Goal: Task Accomplishment & Management: Manage account settings

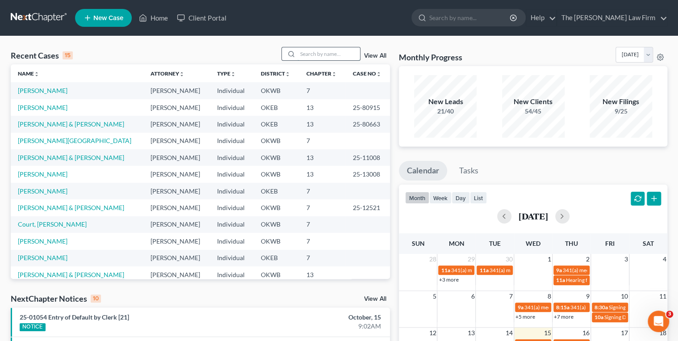
click at [305, 55] on input "search" at bounding box center [328, 53] width 63 height 13
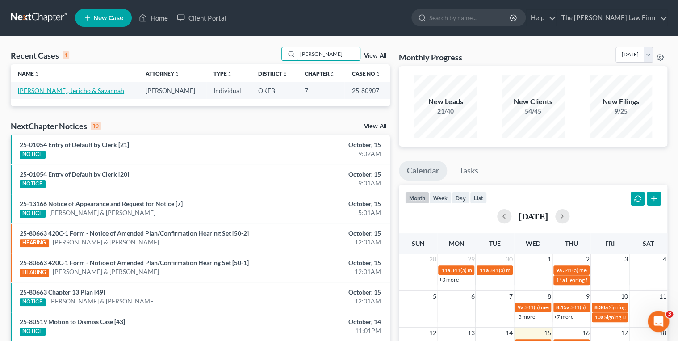
type input "Whatley"
click at [68, 91] on link "[PERSON_NAME], Jericho & Savannah" at bounding box center [71, 91] width 106 height 8
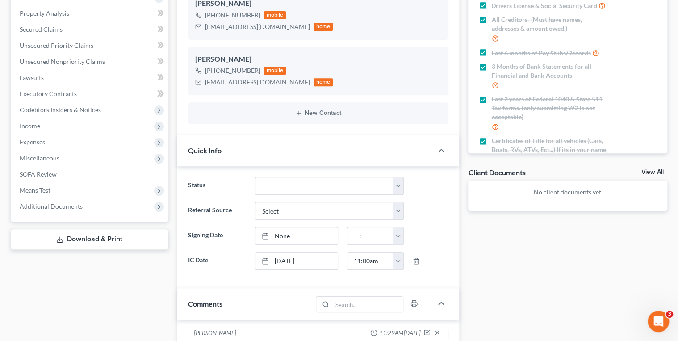
scroll to position [107, 0]
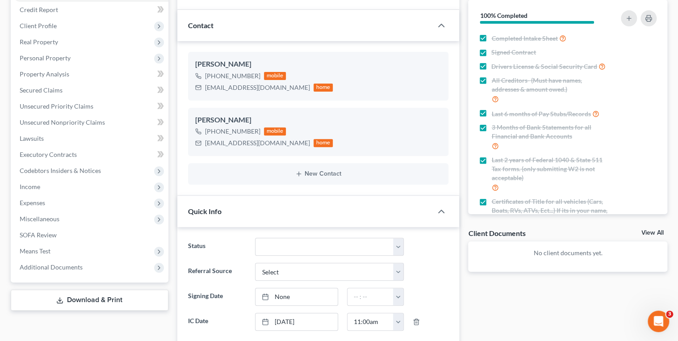
click at [370, 34] on div "Contact" at bounding box center [304, 25] width 255 height 31
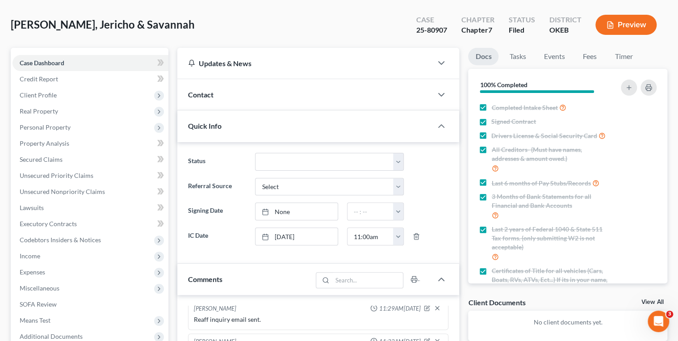
scroll to position [36, 0]
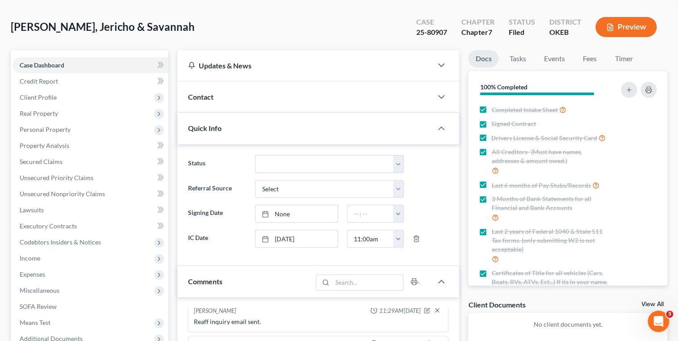
click at [359, 96] on div "Contact" at bounding box center [304, 96] width 255 height 31
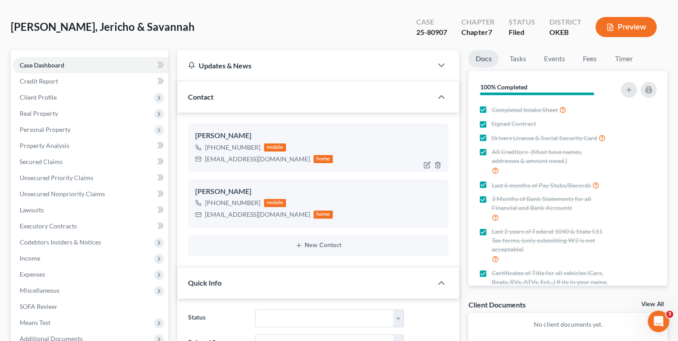
click at [234, 158] on div "coachwhatley77@gmail.com" at bounding box center [257, 159] width 105 height 9
copy div "coachwhatley77@gmail.com"
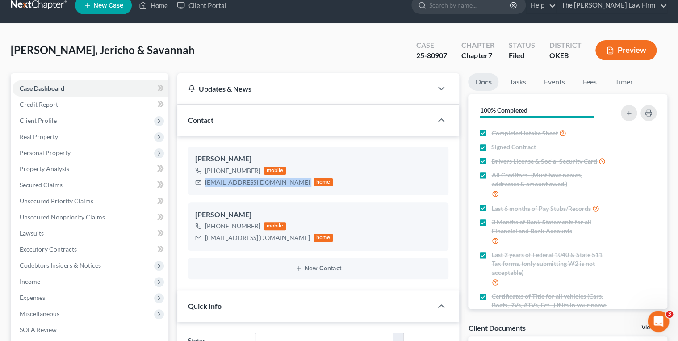
scroll to position [0, 0]
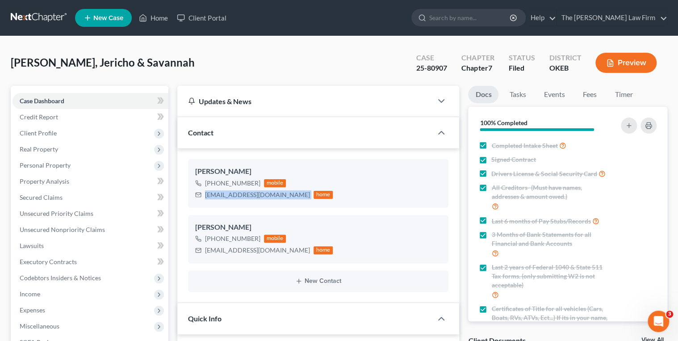
click at [58, 18] on link at bounding box center [39, 18] width 57 height 16
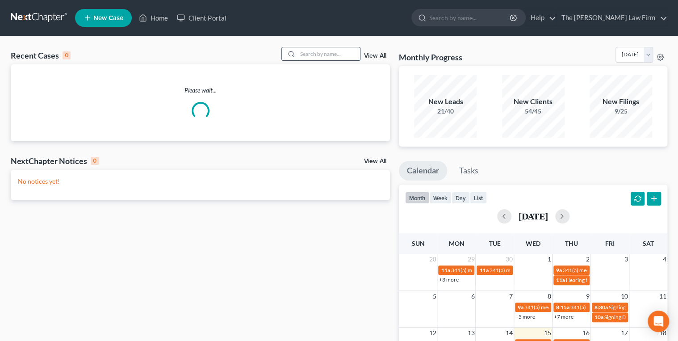
click at [326, 50] on input "search" at bounding box center [328, 53] width 63 height 13
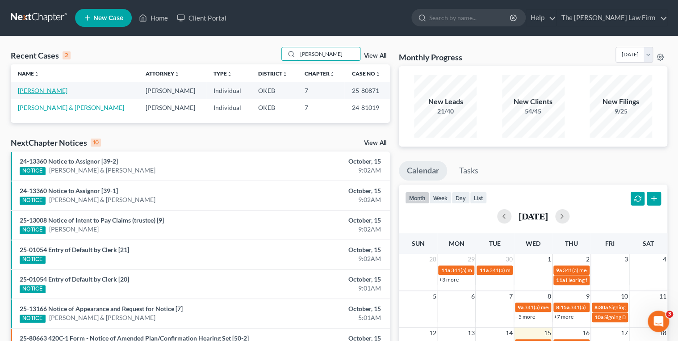
type input "[PERSON_NAME]"
click at [48, 89] on link "[PERSON_NAME]" at bounding box center [43, 91] width 50 height 8
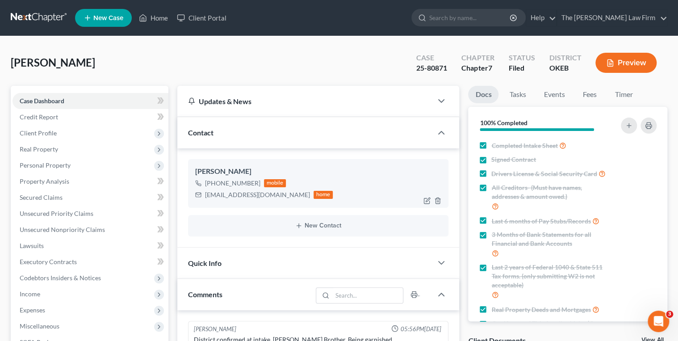
scroll to position [1059, 0]
click at [226, 193] on div "[EMAIL_ADDRESS][DOMAIN_NAME]" at bounding box center [257, 194] width 105 height 9
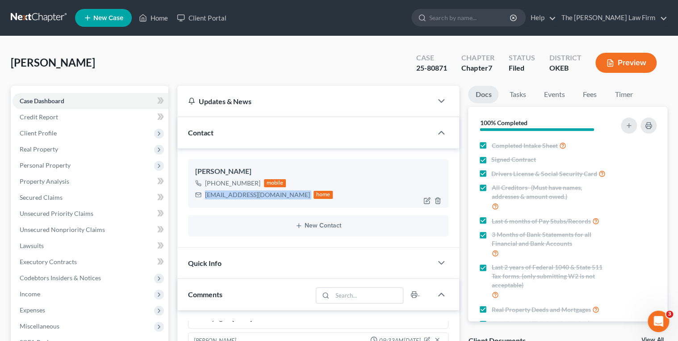
click at [226, 193] on div "[EMAIL_ADDRESS][DOMAIN_NAME]" at bounding box center [257, 194] width 105 height 9
copy div "[EMAIL_ADDRESS][DOMAIN_NAME]"
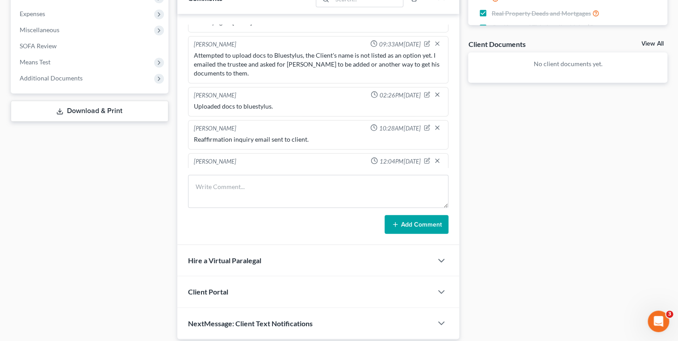
scroll to position [322, 0]
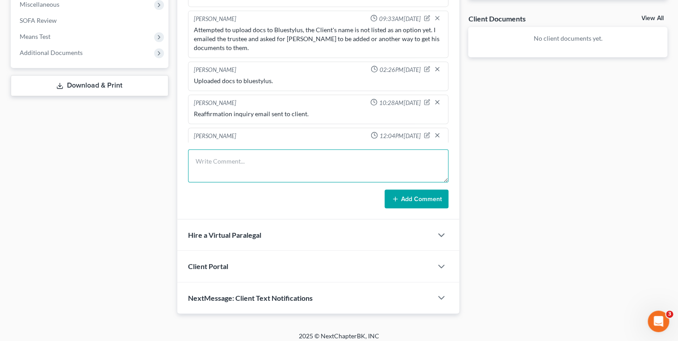
click at [258, 165] on textarea at bounding box center [318, 165] width 261 height 33
type textarea "Emailed reaffirmation agreement for 2018 Wildwood RV to client."
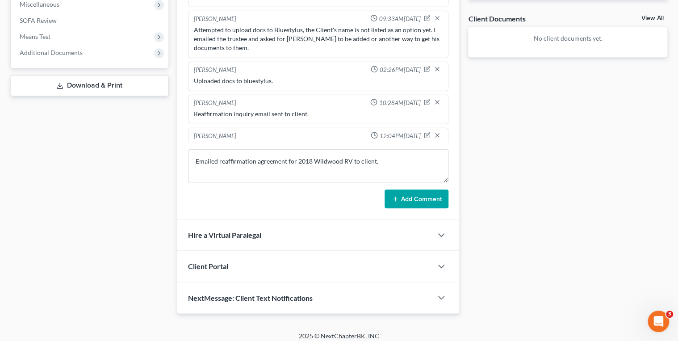
click at [394, 196] on icon at bounding box center [395, 198] width 7 height 7
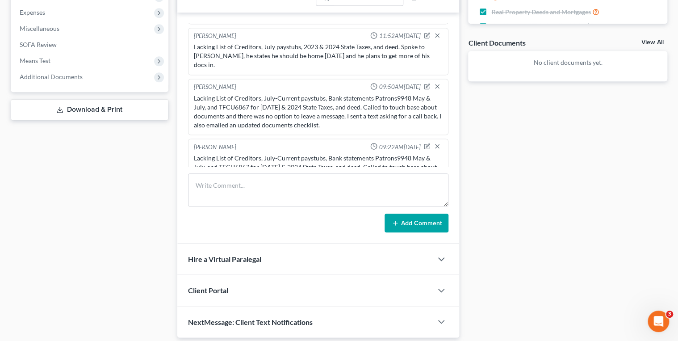
scroll to position [0, 0]
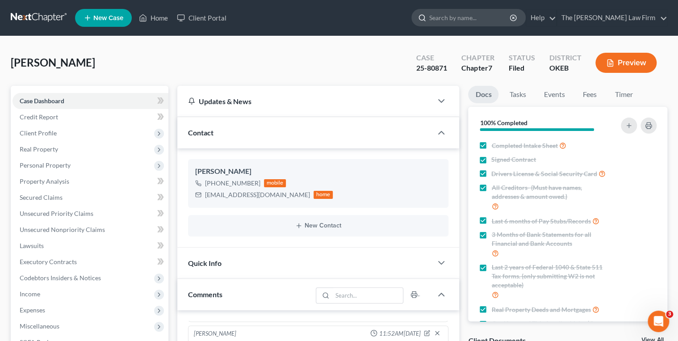
click at [481, 20] on input "search" at bounding box center [470, 17] width 82 height 17
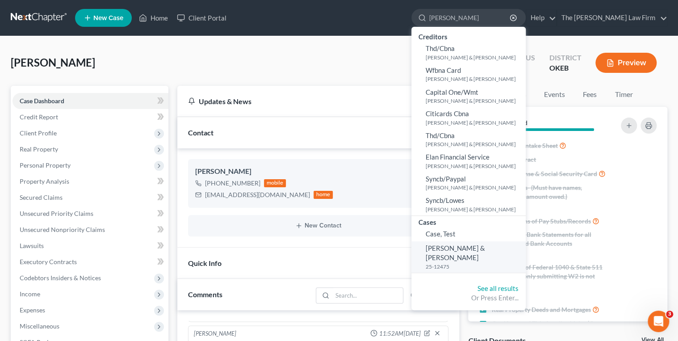
type input "[PERSON_NAME]"
click at [485, 249] on span "[PERSON_NAME] & [PERSON_NAME]" at bounding box center [455, 252] width 59 height 17
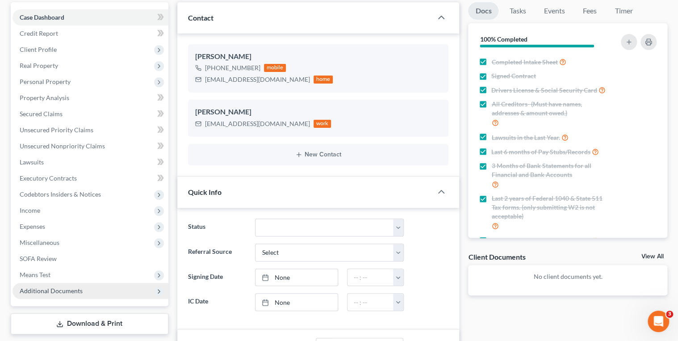
scroll to position [107, 0]
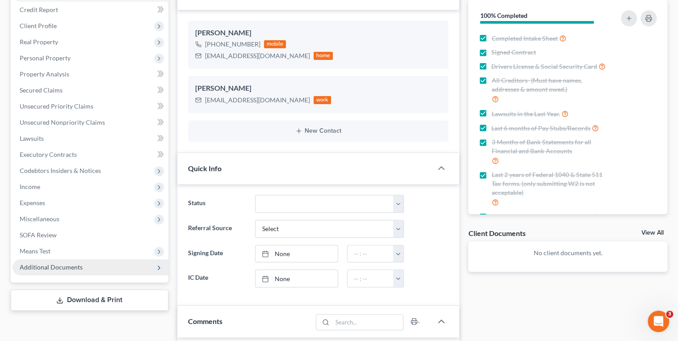
click at [86, 267] on span "Additional Documents" at bounding box center [91, 267] width 156 height 16
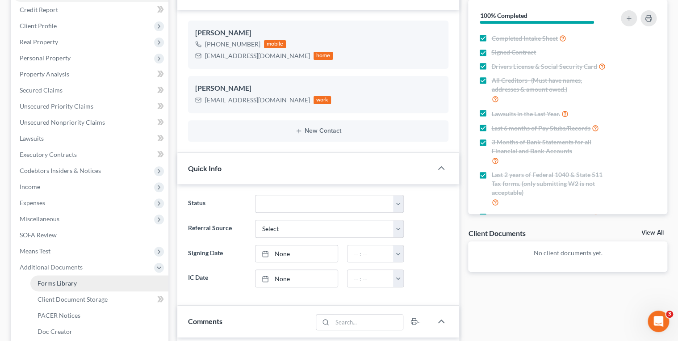
scroll to position [143, 0]
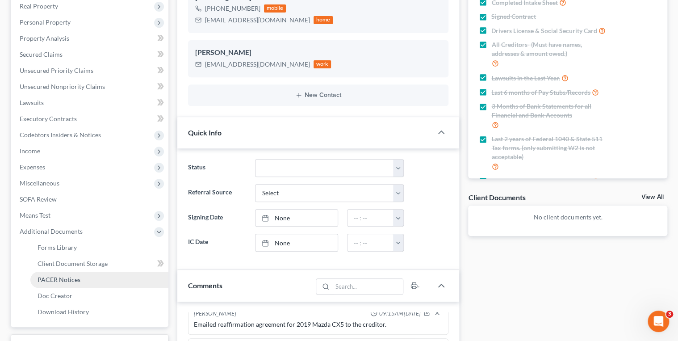
click at [73, 277] on span "PACER Notices" at bounding box center [59, 280] width 43 height 8
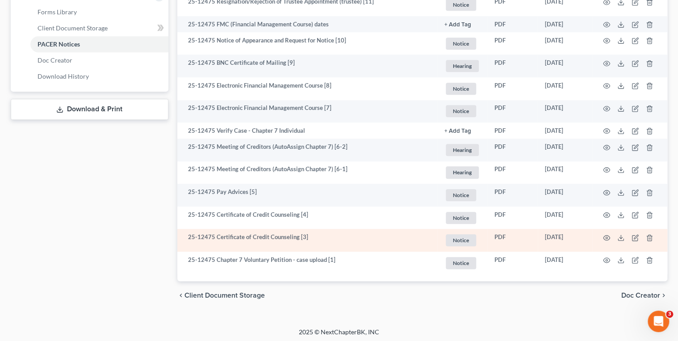
scroll to position [381, 0]
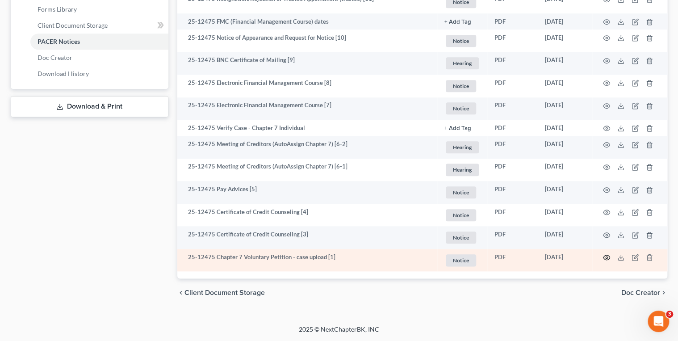
click at [605, 257] on icon "button" at bounding box center [606, 257] width 7 height 7
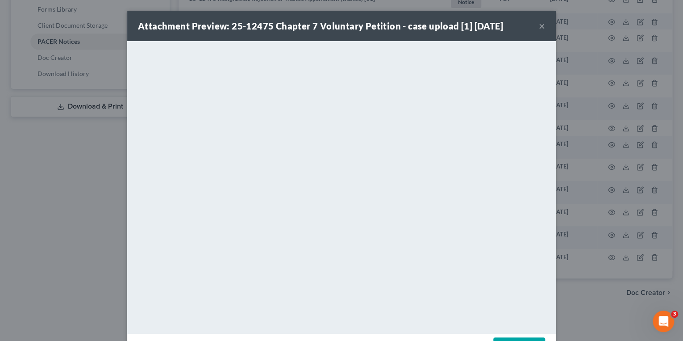
click at [539, 27] on button "×" at bounding box center [542, 26] width 6 height 11
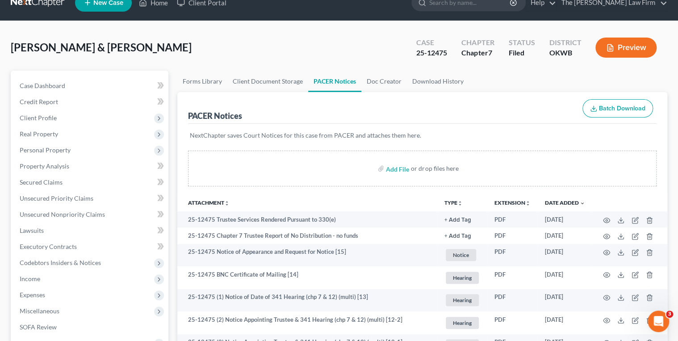
scroll to position [0, 0]
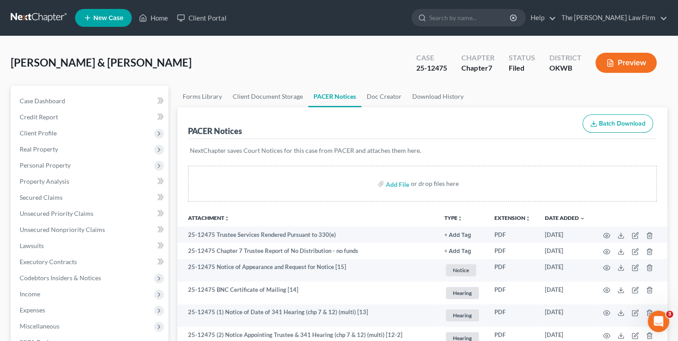
click at [38, 14] on link at bounding box center [39, 18] width 57 height 16
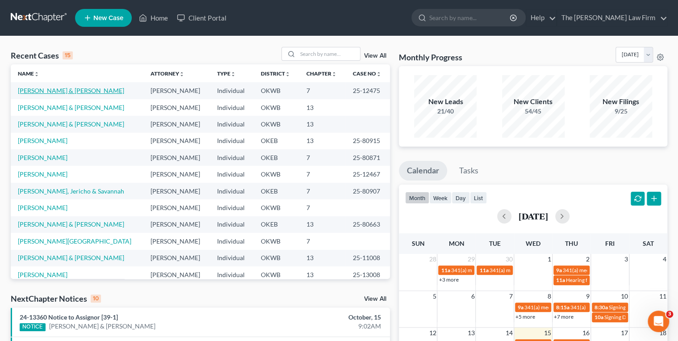
click at [54, 88] on link "[PERSON_NAME] & [PERSON_NAME]" at bounding box center [71, 91] width 106 height 8
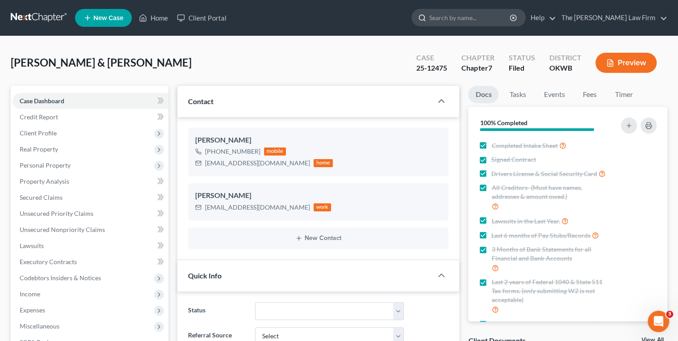
click at [486, 20] on input "search" at bounding box center [470, 17] width 82 height 17
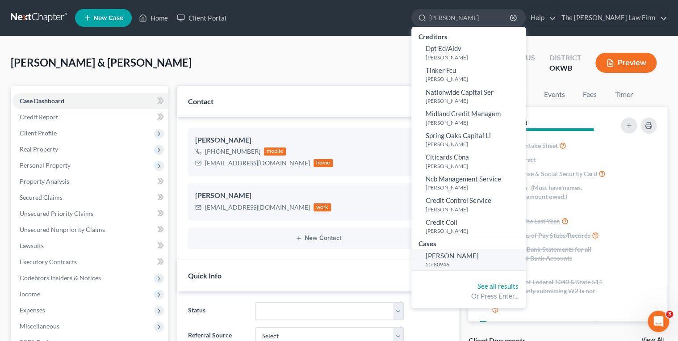
type input "Scoggins"
click at [479, 256] on span "Scoggins, Joseph" at bounding box center [452, 255] width 53 height 8
select select "3"
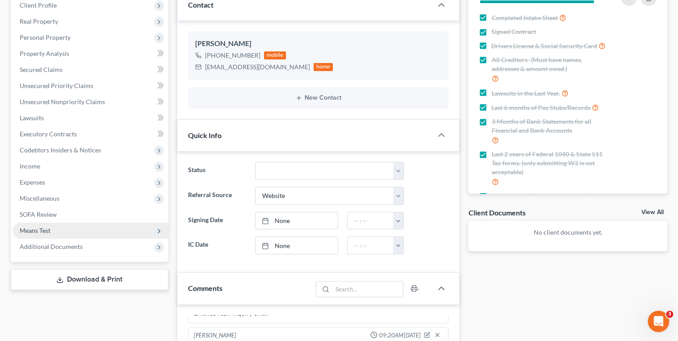
scroll to position [143, 0]
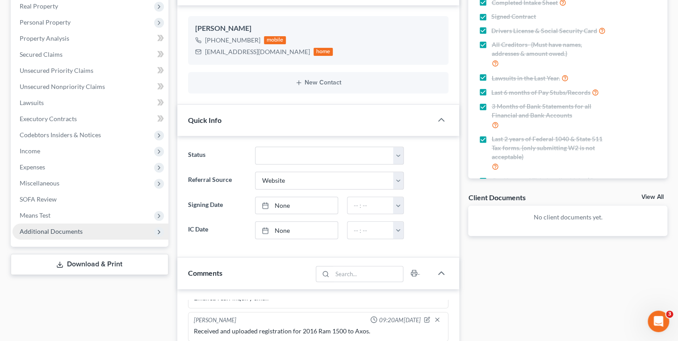
click at [46, 229] on span "Additional Documents" at bounding box center [51, 231] width 63 height 8
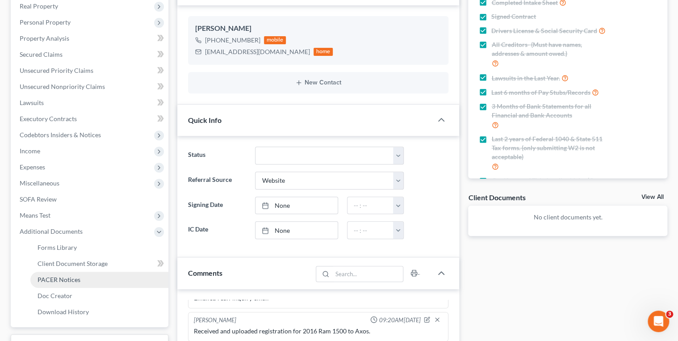
click at [66, 281] on span "PACER Notices" at bounding box center [59, 280] width 43 height 8
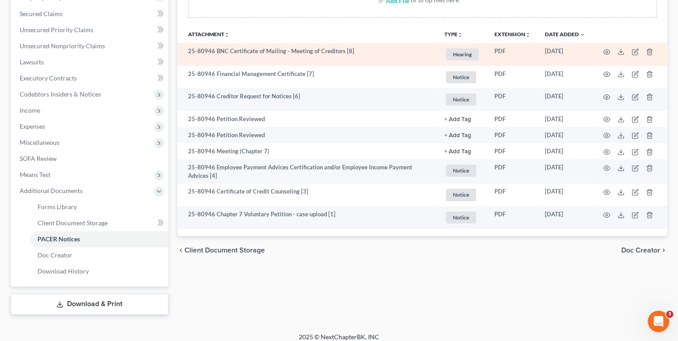
scroll to position [190, 0]
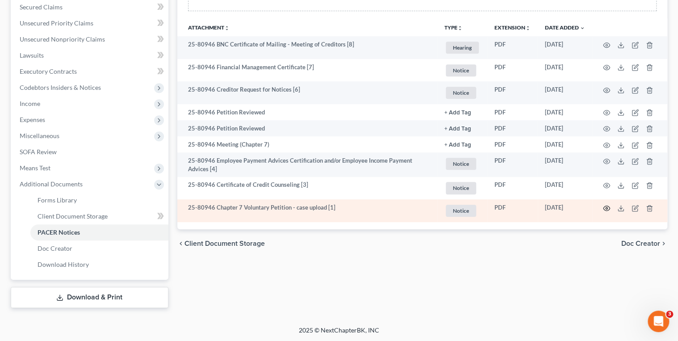
click at [604, 208] on icon "button" at bounding box center [606, 208] width 7 height 7
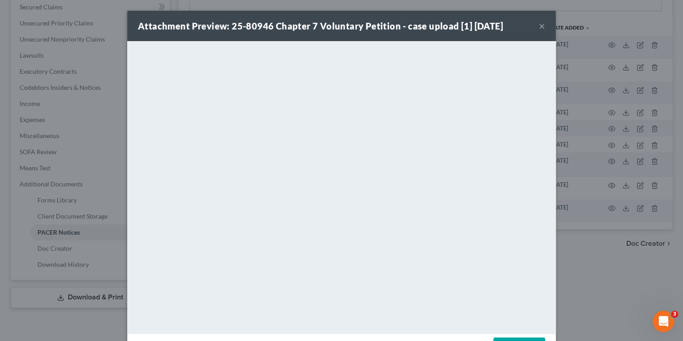
click at [539, 27] on button "×" at bounding box center [542, 26] width 6 height 11
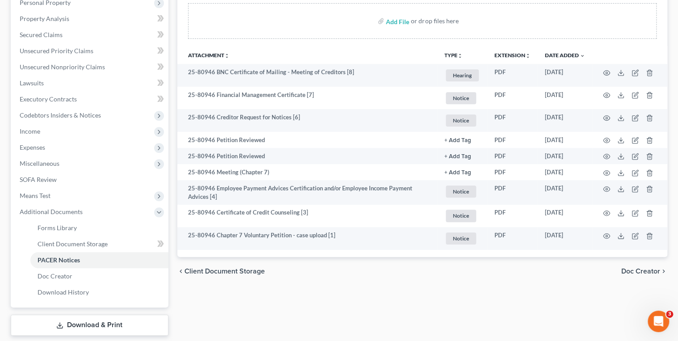
scroll to position [0, 0]
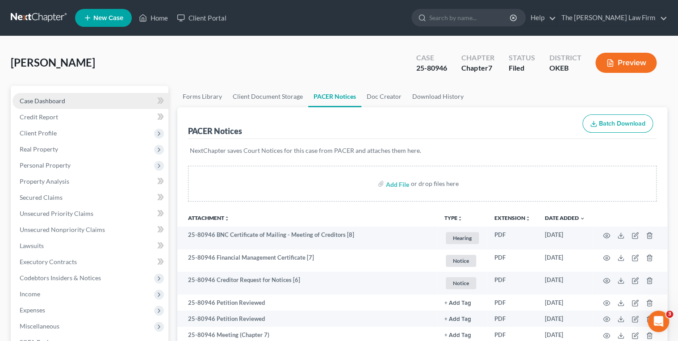
click at [99, 100] on link "Case Dashboard" at bounding box center [91, 101] width 156 height 16
select select "3"
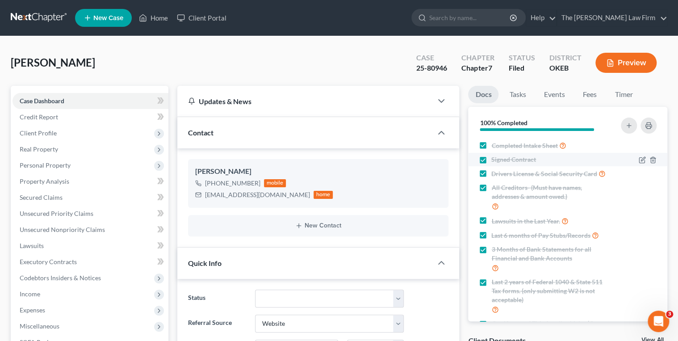
scroll to position [585, 0]
click at [555, 95] on link "Events" at bounding box center [553, 94] width 35 height 17
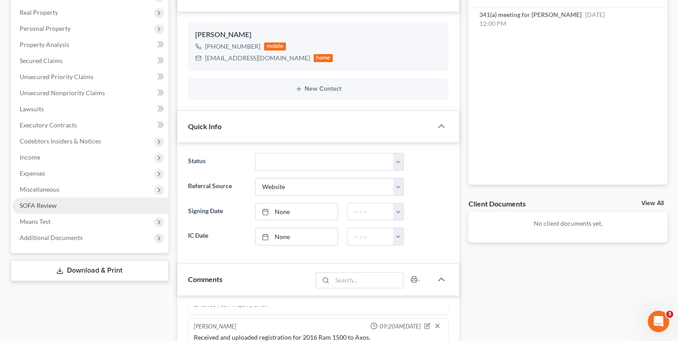
scroll to position [143, 0]
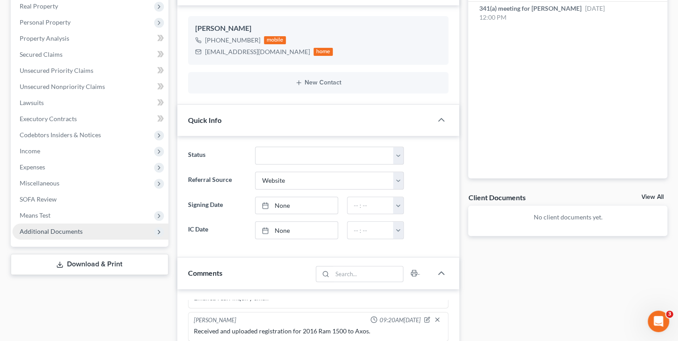
click at [74, 229] on span "Additional Documents" at bounding box center [51, 231] width 63 height 8
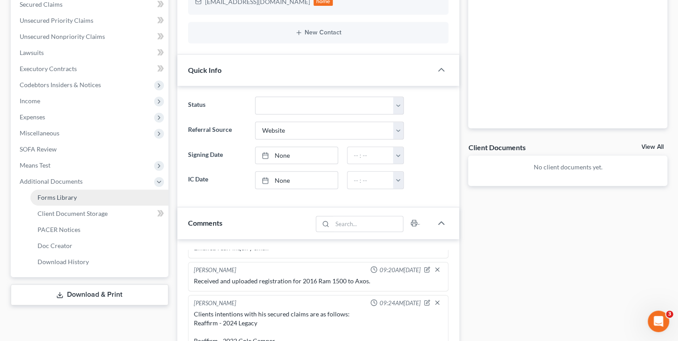
scroll to position [214, 0]
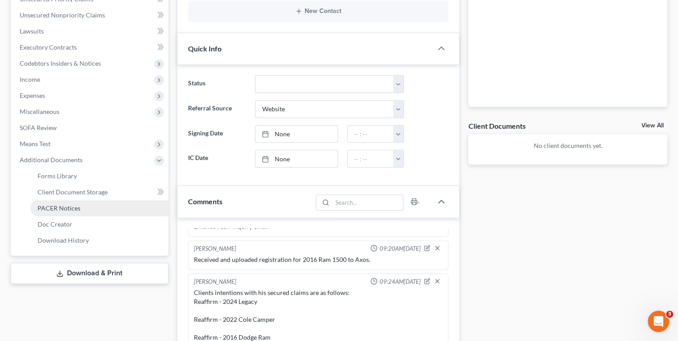
click at [64, 207] on span "PACER Notices" at bounding box center [59, 208] width 43 height 8
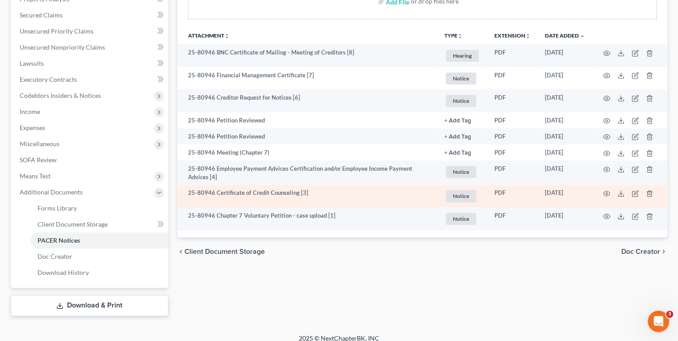
scroll to position [190, 0]
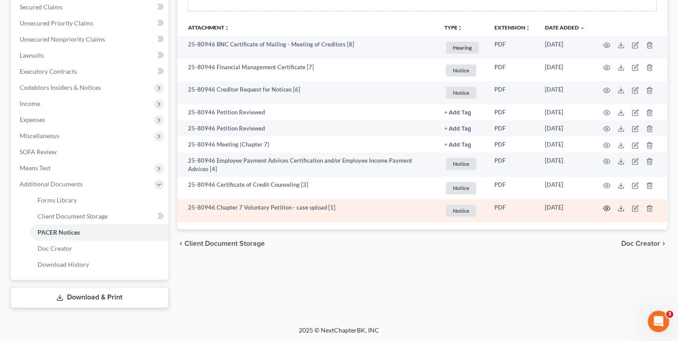
click at [609, 207] on icon "button" at bounding box center [606, 208] width 7 height 7
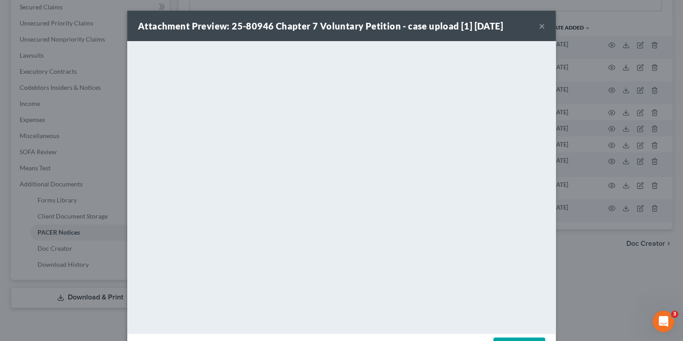
click at [541, 28] on button "×" at bounding box center [542, 26] width 6 height 11
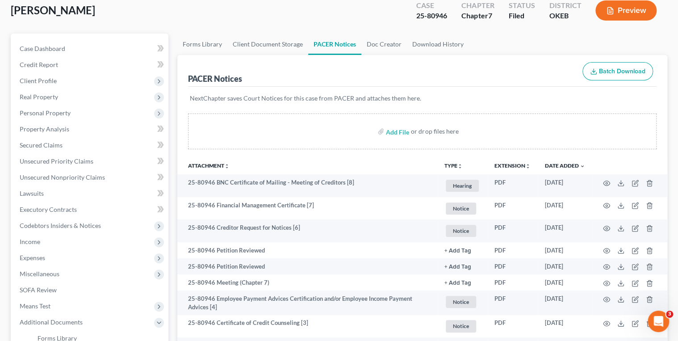
scroll to position [0, 0]
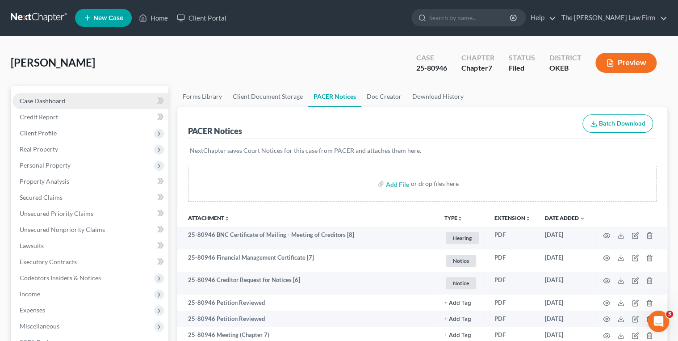
drag, startPoint x: 51, startPoint y: 103, endPoint x: 58, endPoint y: 103, distance: 7.1
click at [51, 103] on span "Case Dashboard" at bounding box center [43, 101] width 46 height 8
select select "3"
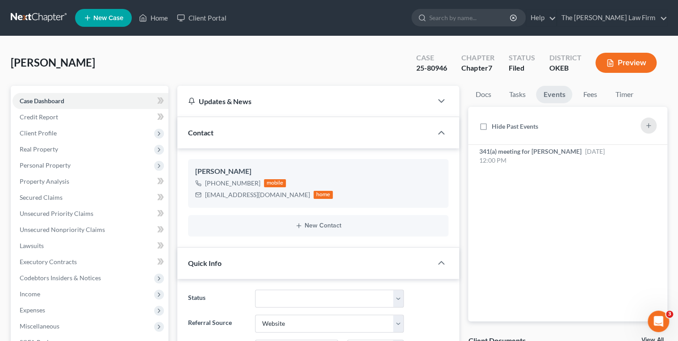
click at [46, 17] on link at bounding box center [39, 18] width 57 height 16
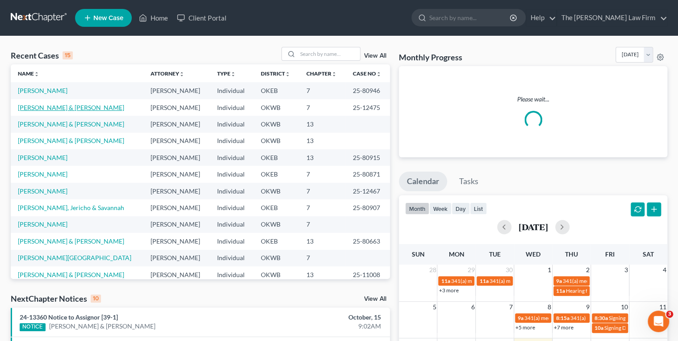
click at [57, 108] on link "[PERSON_NAME] & [PERSON_NAME]" at bounding box center [71, 108] width 106 height 8
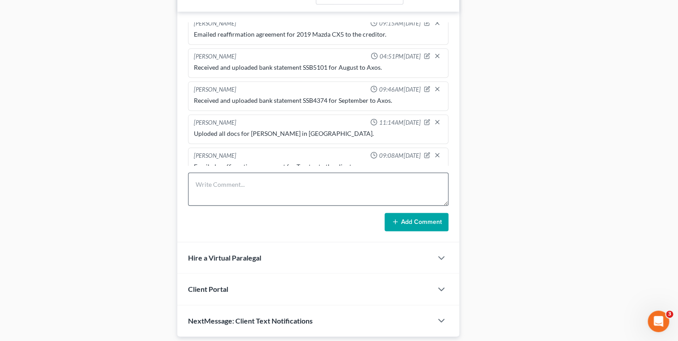
scroll to position [460, 0]
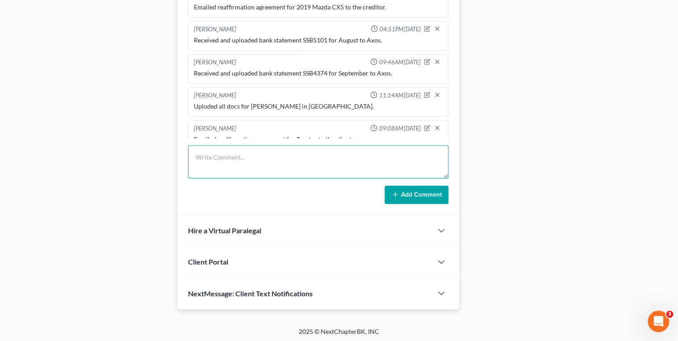
click at [216, 155] on textarea at bounding box center [318, 161] width 261 height 33
type textarea "Received reaffirmation signed from client and filled in info from Schedule I & J"
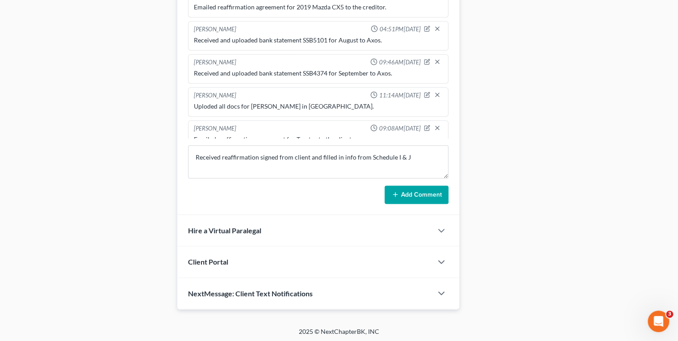
click at [420, 196] on button "Add Comment" at bounding box center [416, 194] width 64 height 19
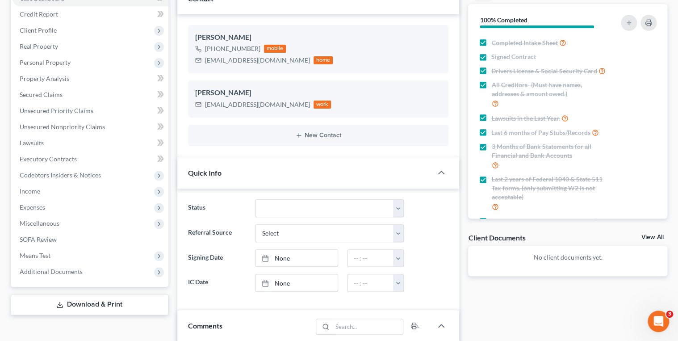
scroll to position [0, 0]
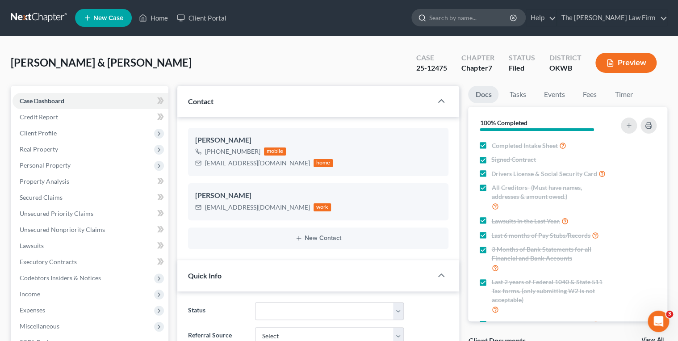
click at [498, 12] on input "search" at bounding box center [470, 17] width 82 height 17
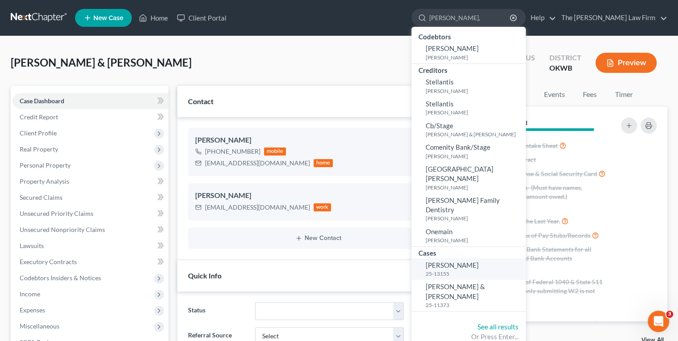
type input "Stepp,"
click at [484, 258] on link "Stepp, David 25-13155" at bounding box center [468, 269] width 114 height 22
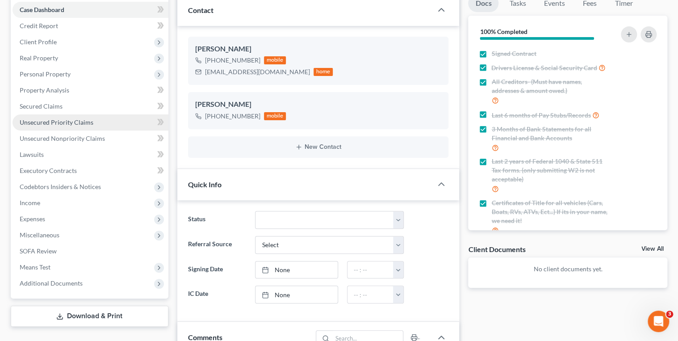
scroll to position [71, 0]
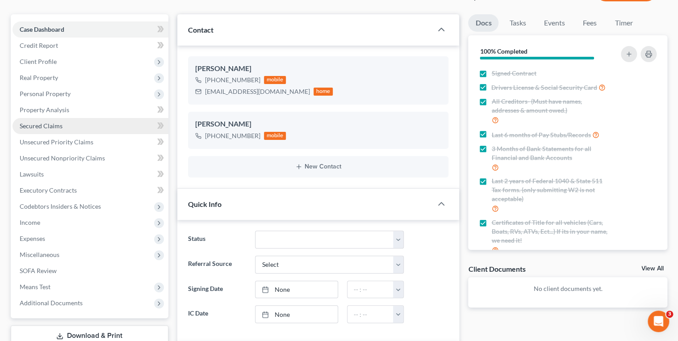
click at [63, 122] on link "Secured Claims" at bounding box center [91, 126] width 156 height 16
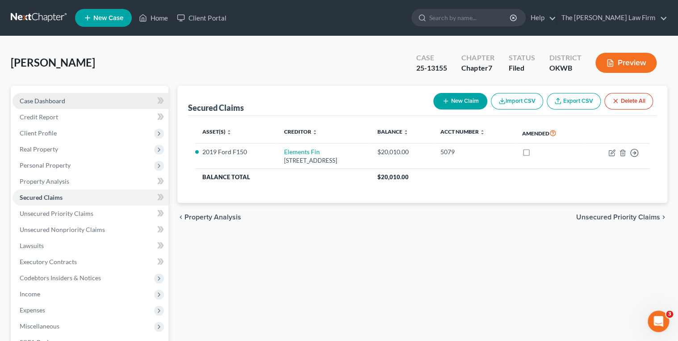
click at [61, 102] on span "Case Dashboard" at bounding box center [43, 101] width 46 height 8
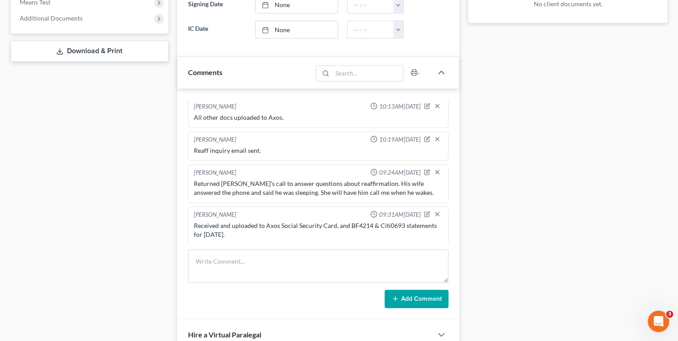
scroll to position [357, 0]
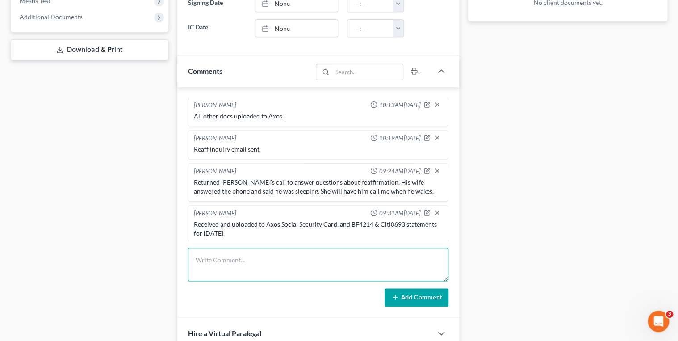
click at [242, 249] on textarea at bounding box center [318, 264] width 261 height 33
type textarea "Client intends to reaffirm the 2019 Ford F150"
click at [404, 300] on button "Add Comment" at bounding box center [416, 297] width 64 height 19
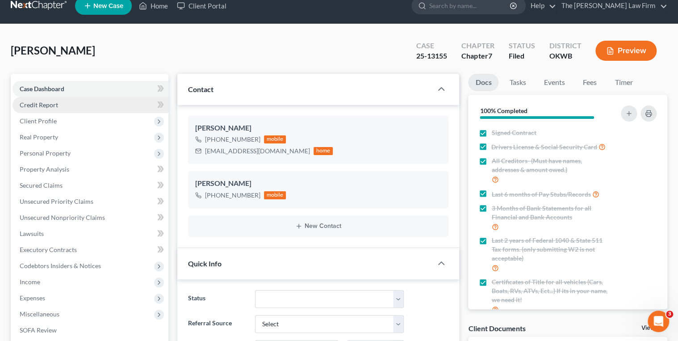
scroll to position [0, 0]
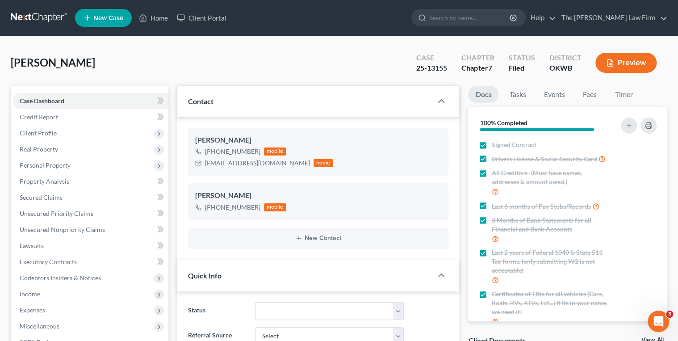
click at [33, 12] on link at bounding box center [39, 18] width 57 height 16
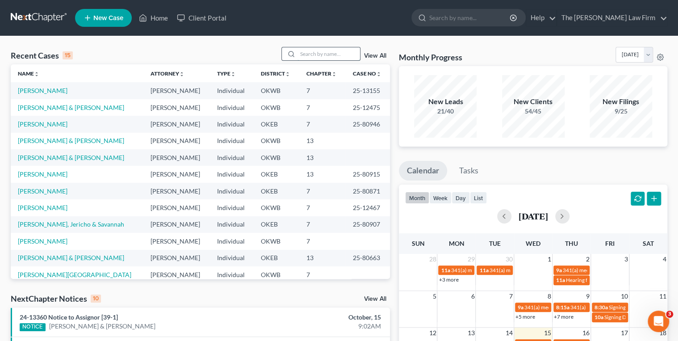
click at [307, 55] on input "search" at bounding box center [328, 53] width 63 height 13
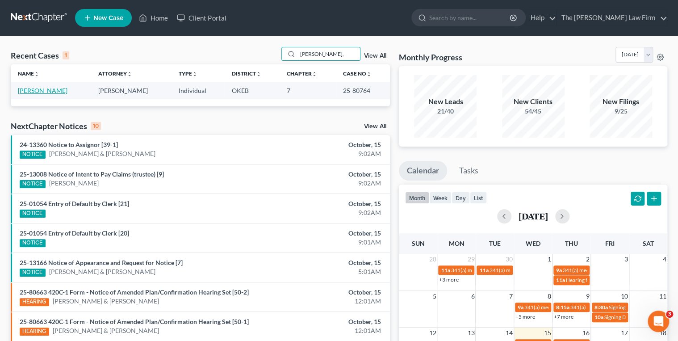
type input "Espinoza,"
click at [55, 90] on link "Espinoza, Hugo" at bounding box center [43, 91] width 50 height 8
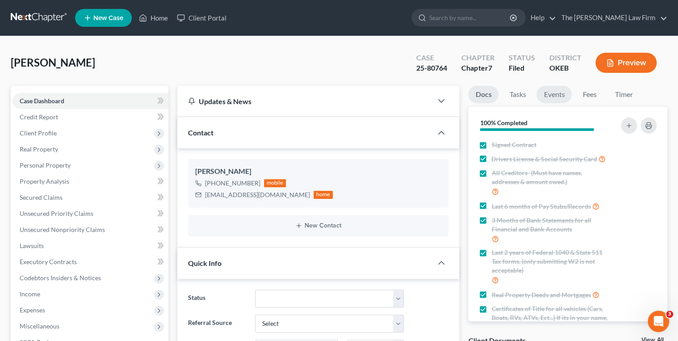
scroll to position [922, 0]
click at [546, 95] on link "Events" at bounding box center [553, 94] width 35 height 17
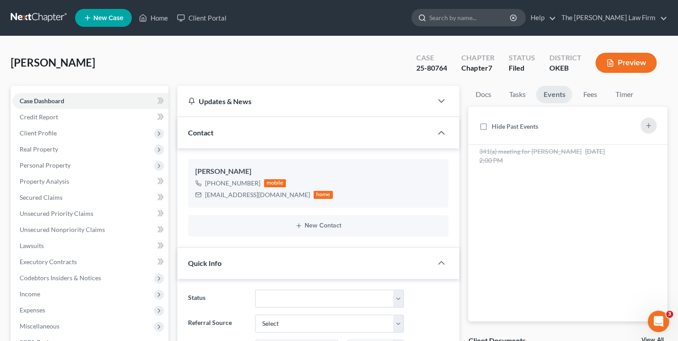
click at [470, 21] on input "search" at bounding box center [470, 17] width 82 height 17
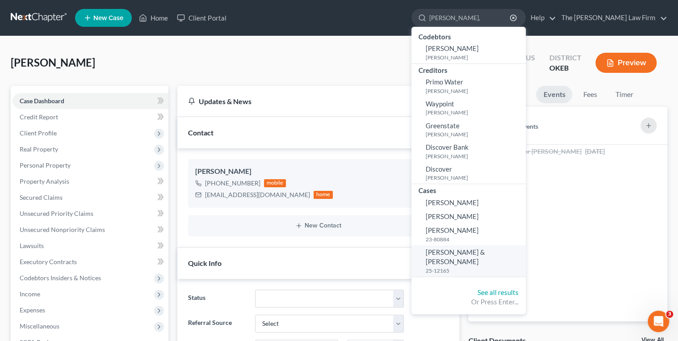
type input "Watts,"
click at [485, 252] on span "Watts, Jason & Cheryl" at bounding box center [455, 256] width 59 height 17
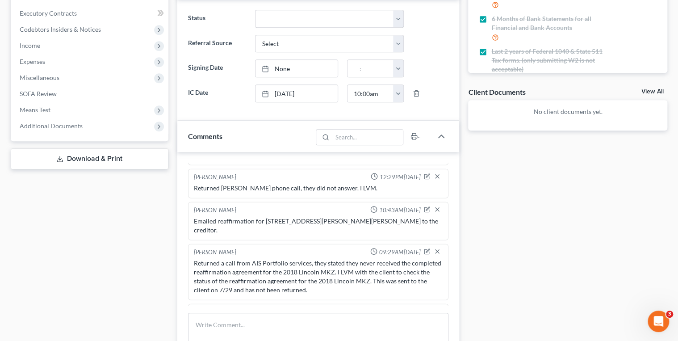
scroll to position [250, 0]
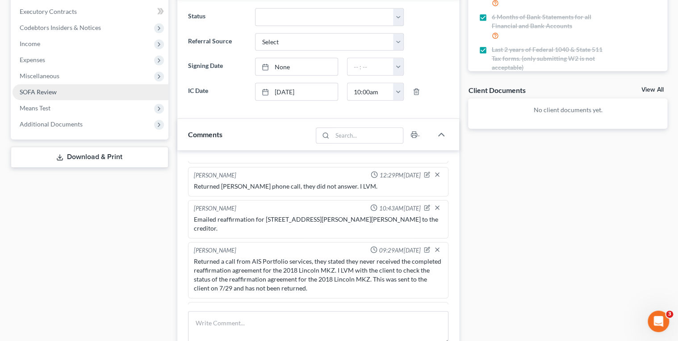
click at [43, 95] on span "SOFA Review" at bounding box center [38, 92] width 37 height 8
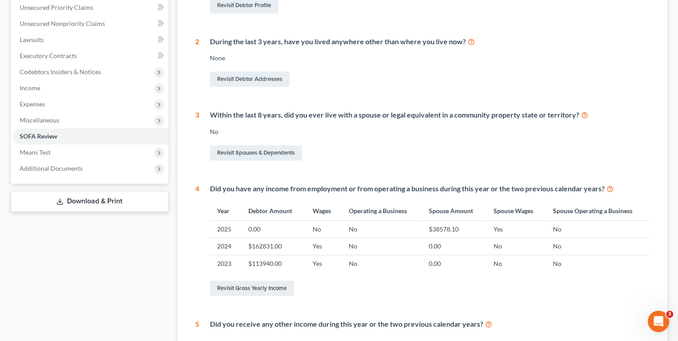
scroll to position [214, 0]
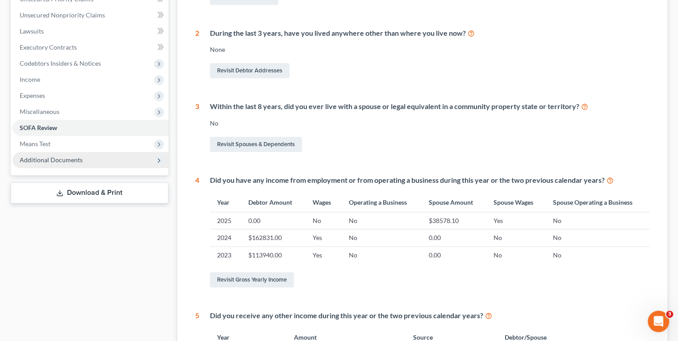
click at [57, 156] on span "Additional Documents" at bounding box center [51, 160] width 63 height 8
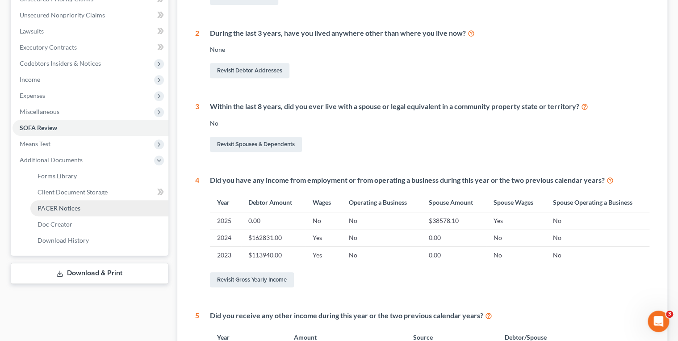
click at [54, 205] on span "PACER Notices" at bounding box center [59, 208] width 43 height 8
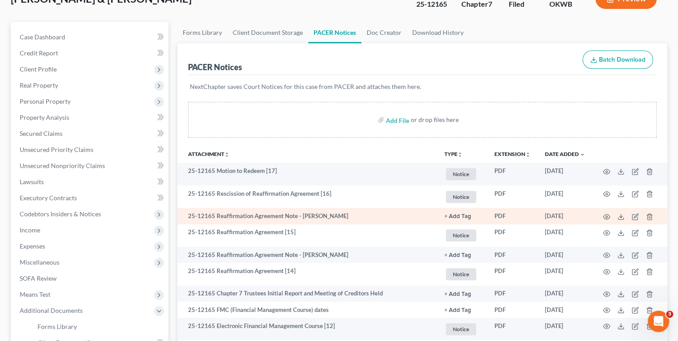
scroll to position [71, 0]
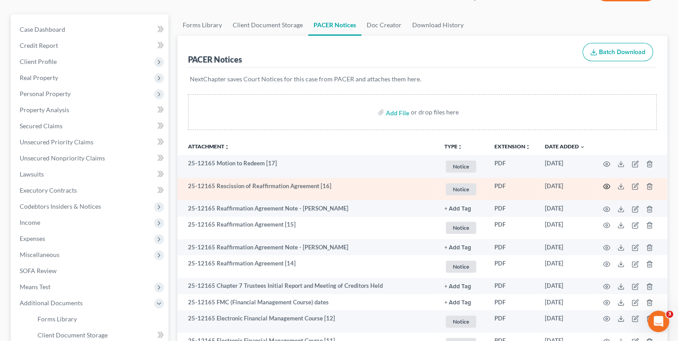
click at [607, 188] on icon "button" at bounding box center [606, 186] width 7 height 5
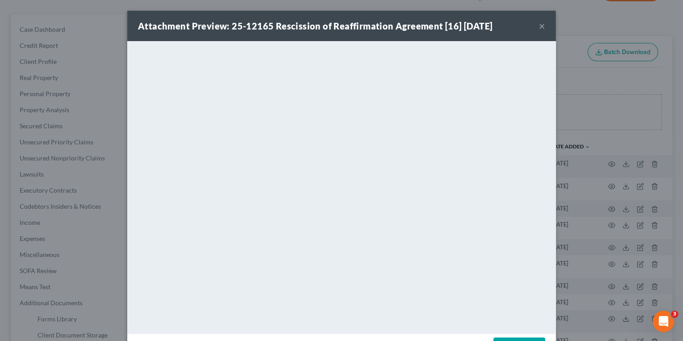
click at [541, 27] on button "×" at bounding box center [542, 26] width 6 height 11
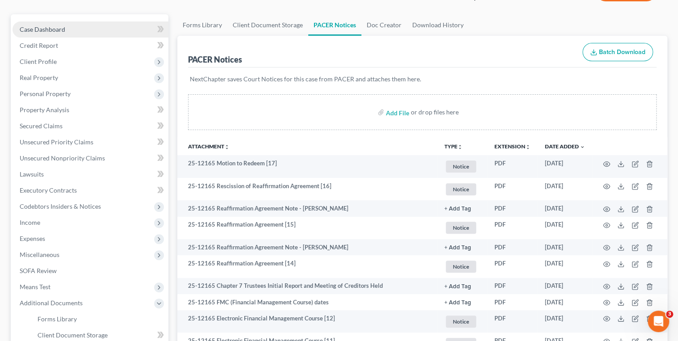
click at [88, 34] on link "Case Dashboard" at bounding box center [91, 29] width 156 height 16
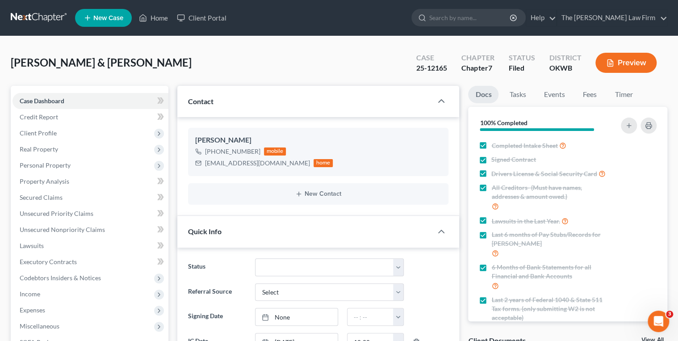
click at [23, 16] on link at bounding box center [39, 18] width 57 height 16
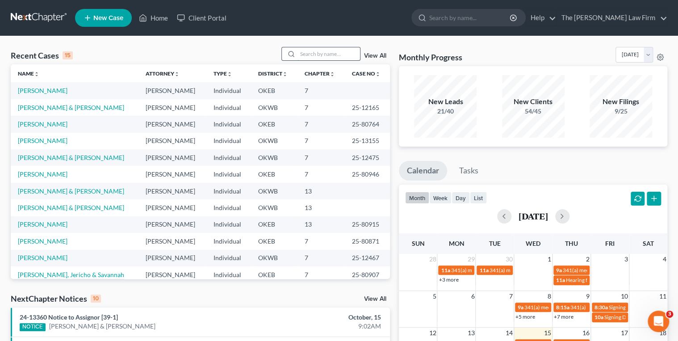
click at [305, 55] on input "search" at bounding box center [328, 53] width 63 height 13
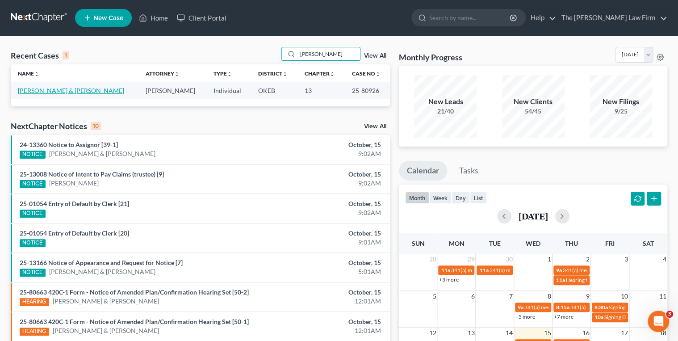
type input "Scott, Jess"
click at [47, 88] on link "Scott, Jesse & Ashley" at bounding box center [71, 91] width 106 height 8
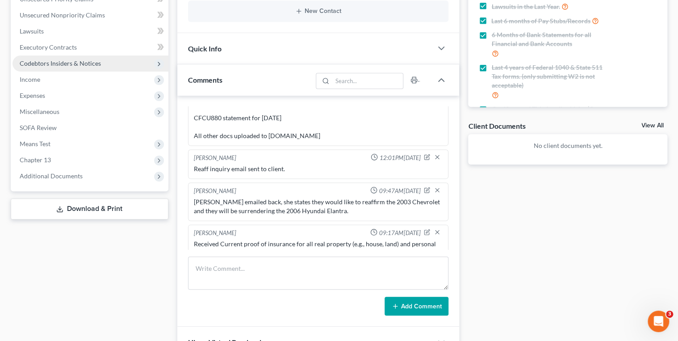
scroll to position [36, 0]
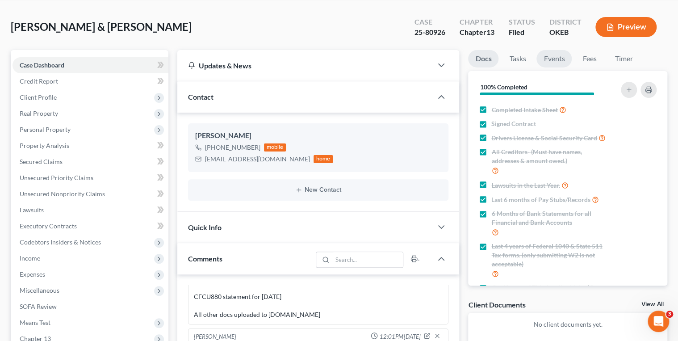
click at [557, 58] on link "Events" at bounding box center [553, 58] width 35 height 17
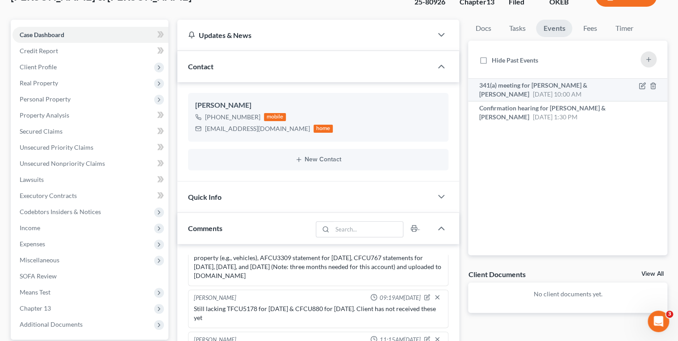
scroll to position [0, 0]
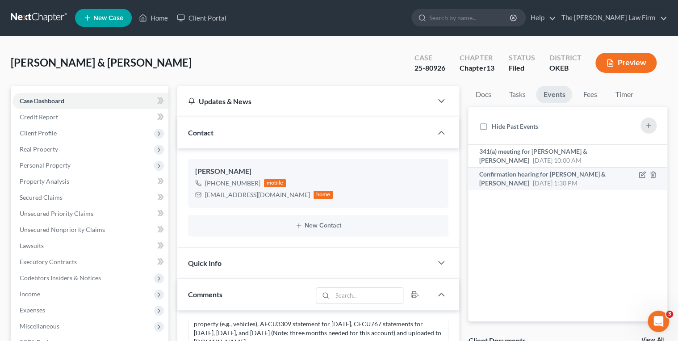
click at [567, 175] on span "Confirmation hearing for Jesse Scott & Ashley Scott" at bounding box center [542, 178] width 126 height 17
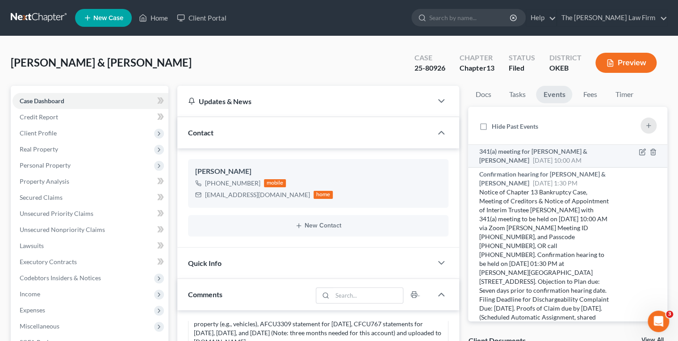
click at [548, 155] on div "341(a) meeting for Jesse Scott & Ashley Scott Oct 30, 2025 10:00 AM" at bounding box center [544, 156] width 131 height 18
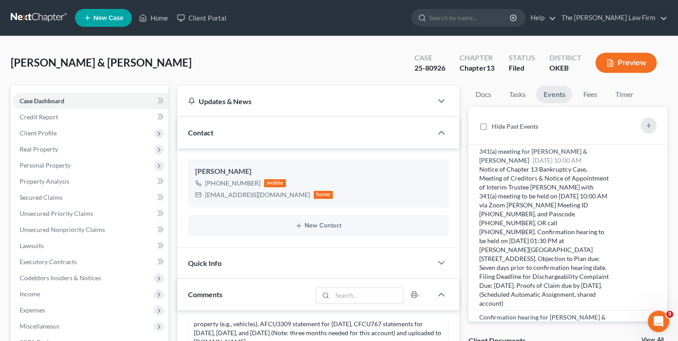
click at [422, 68] on div "25-80926" at bounding box center [429, 68] width 31 height 10
copy div "25-80926"
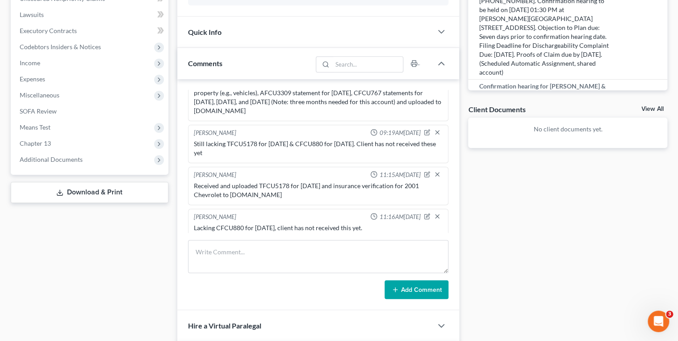
scroll to position [286, 0]
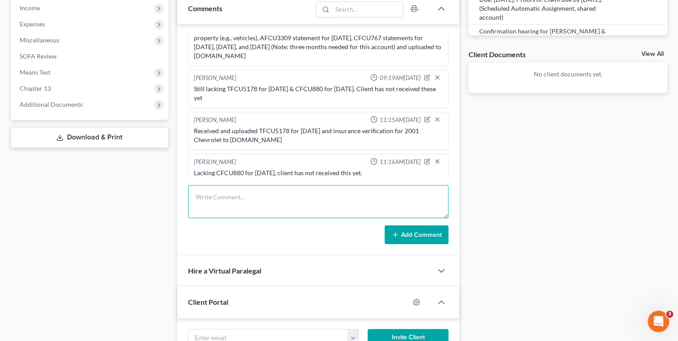
click at [288, 194] on textarea at bounding box center [318, 201] width 261 height 33
type textarea "Received and uploaded September statement for CFCU880 to trustee13.com"
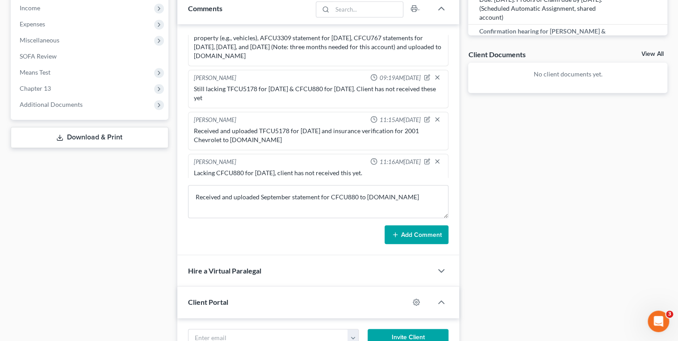
click at [394, 232] on icon at bounding box center [395, 234] width 7 height 7
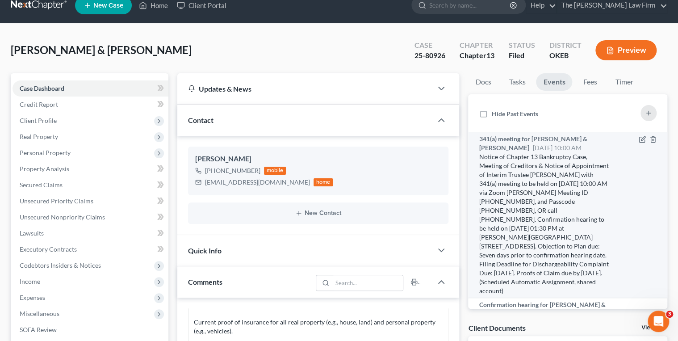
scroll to position [0, 0]
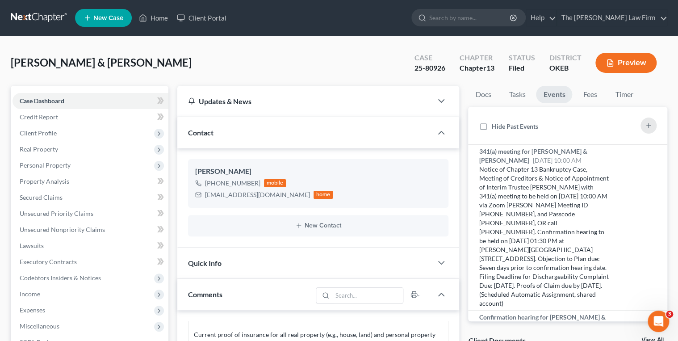
click at [483, 8] on ul "New Case Home Client Portal - No Result - See all results Or Press Enter... Hel…" at bounding box center [371, 17] width 592 height 23
click at [483, 15] on input "search" at bounding box center [470, 17] width 82 height 17
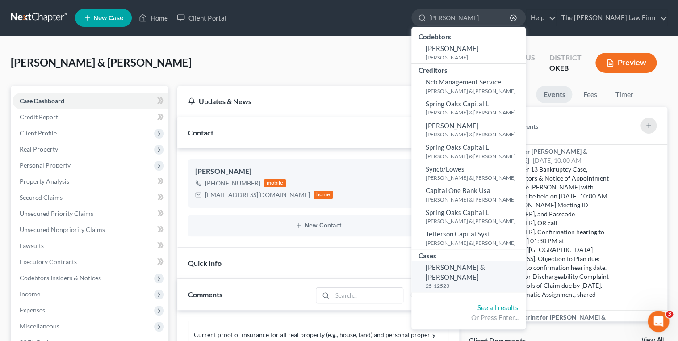
type input "Pickett"
click at [485, 268] on span "Pickett-Trent, Brandon & Justin" at bounding box center [455, 271] width 59 height 17
select select "1"
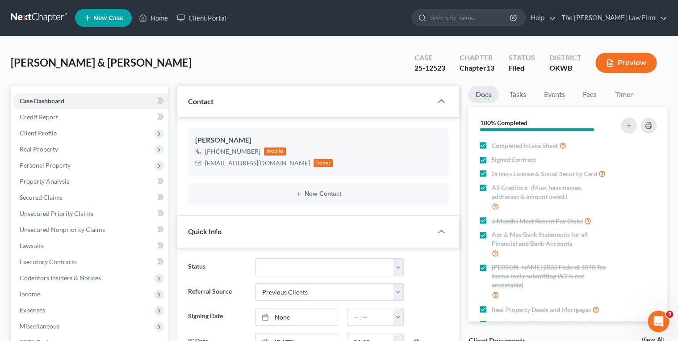
scroll to position [1677, 0]
click at [469, 20] on input "search" at bounding box center [470, 17] width 82 height 17
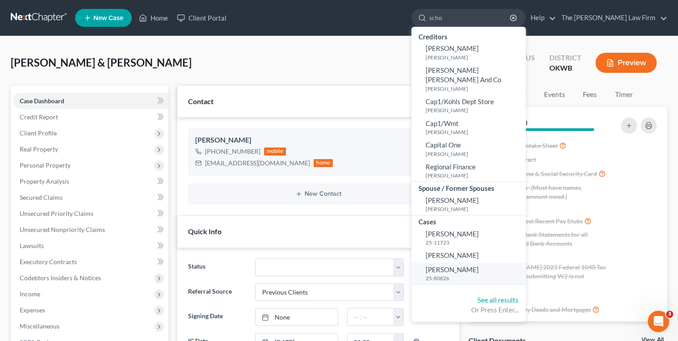
type input "scho"
click at [465, 265] on span "[PERSON_NAME]" at bounding box center [452, 269] width 53 height 8
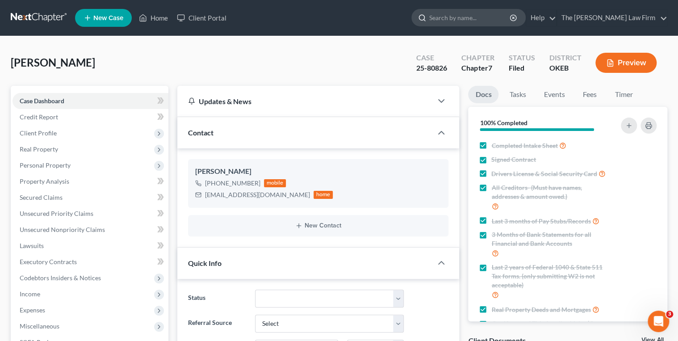
click at [497, 17] on input "search" at bounding box center [470, 17] width 82 height 17
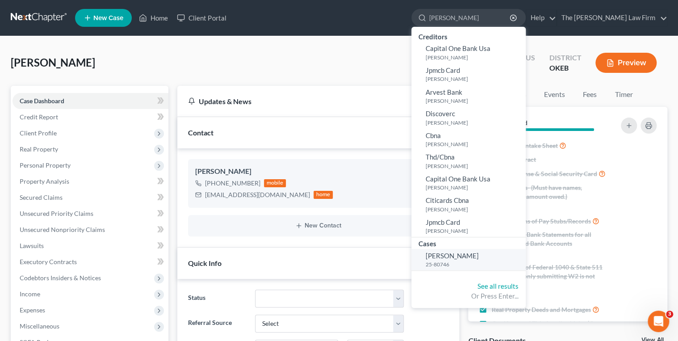
type input "Villarreal"
click at [479, 255] on span "[PERSON_NAME]" at bounding box center [452, 255] width 53 height 8
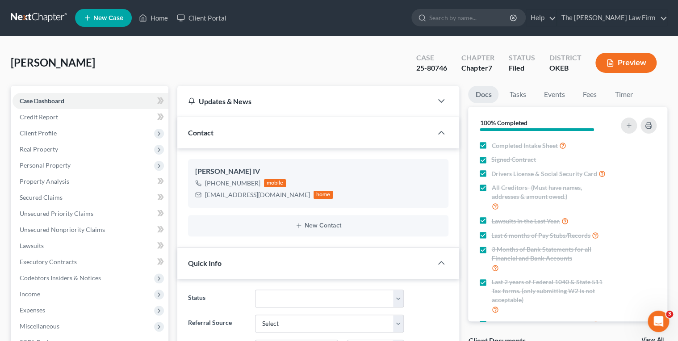
scroll to position [289, 0]
click at [551, 89] on link "Events" at bounding box center [553, 94] width 35 height 17
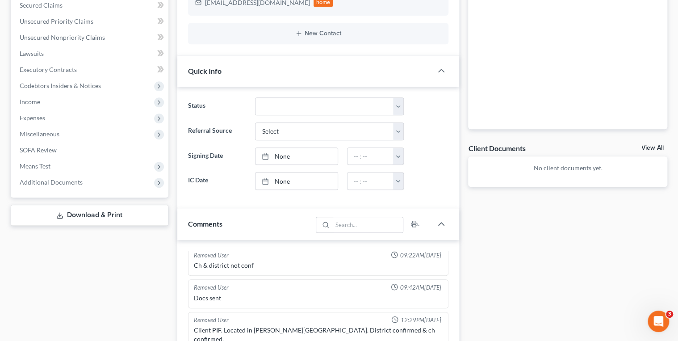
scroll to position [54, 0]
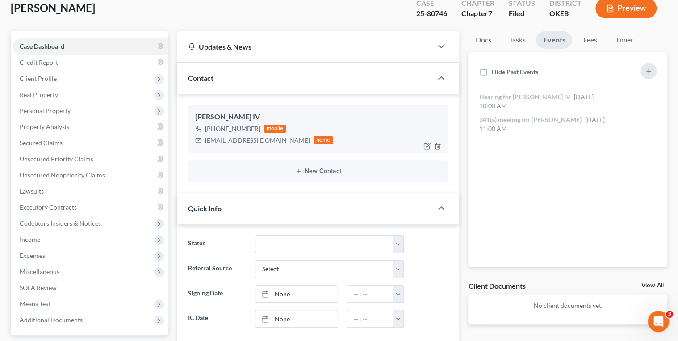
click at [240, 139] on div "Enfuego198626@gmail.com" at bounding box center [257, 140] width 105 height 9
copy div "Enfuego198626@gmail.com"
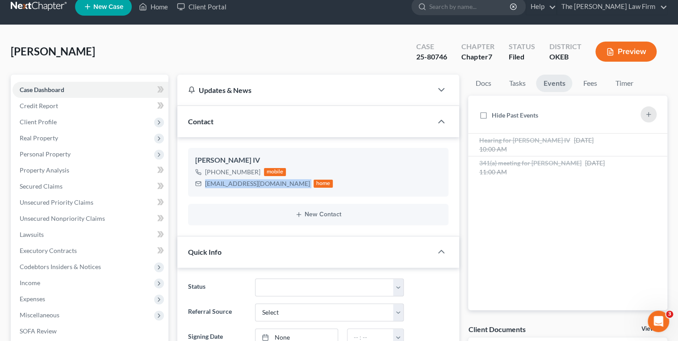
scroll to position [0, 0]
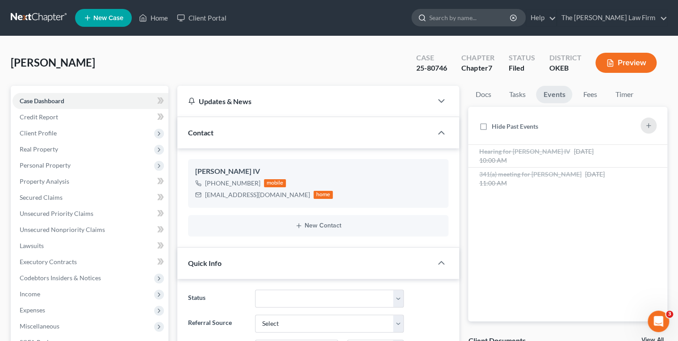
click at [470, 14] on input "search" at bounding box center [470, 17] width 82 height 17
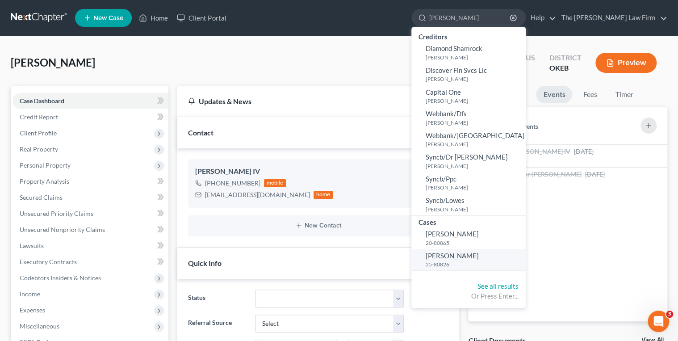
type input "[PERSON_NAME]"
click at [486, 261] on small "25-80826" at bounding box center [475, 264] width 98 height 8
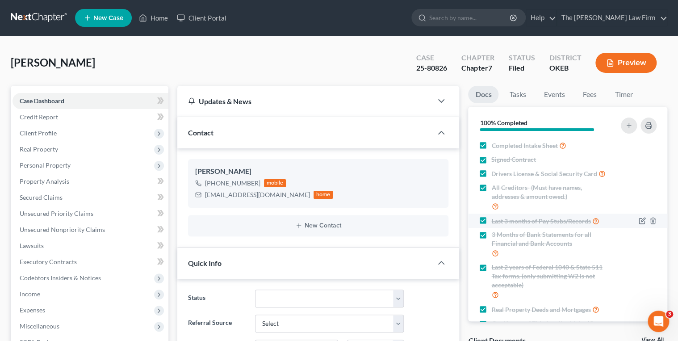
scroll to position [777, 0]
click at [554, 101] on link "Events" at bounding box center [553, 94] width 35 height 17
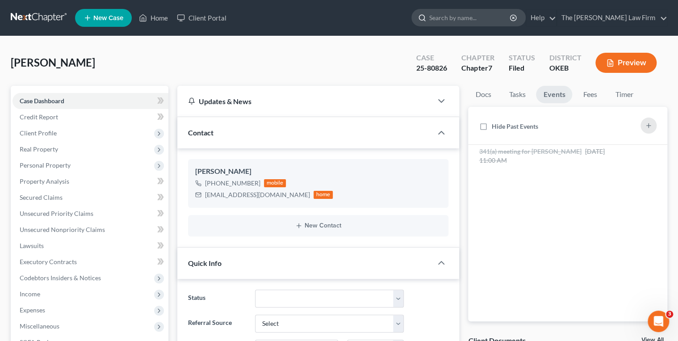
click at [483, 18] on input "search" at bounding box center [470, 17] width 82 height 17
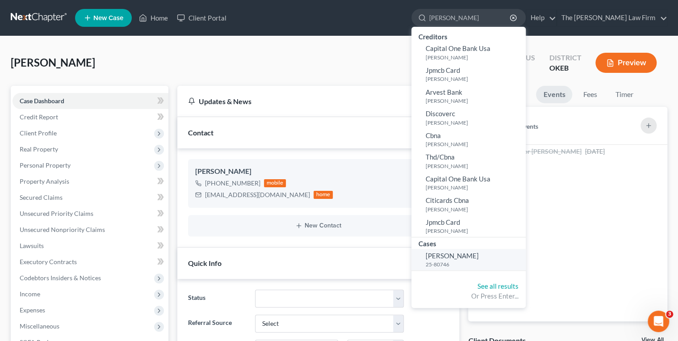
type input "Villar"
click at [479, 256] on span "[PERSON_NAME]" at bounding box center [452, 255] width 53 height 8
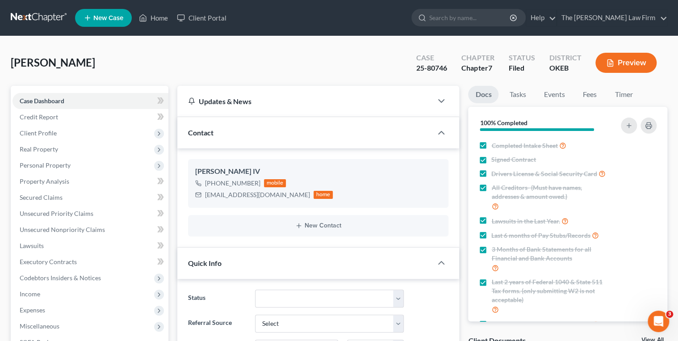
scroll to position [289, 0]
click at [561, 97] on link "Events" at bounding box center [553, 94] width 35 height 17
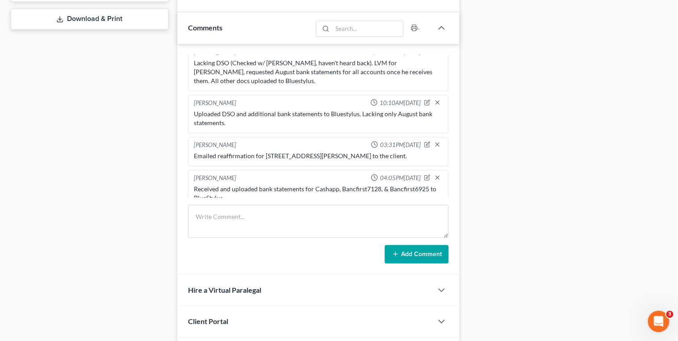
scroll to position [393, 0]
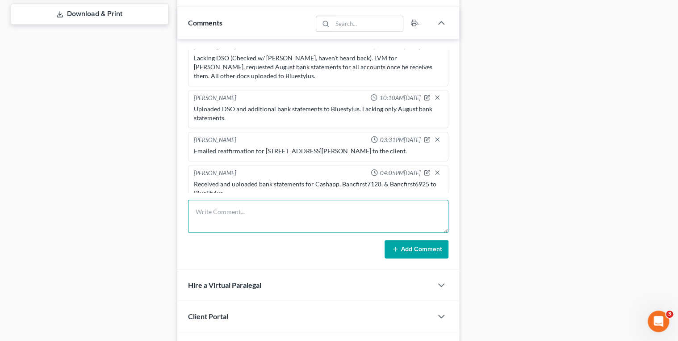
click at [248, 214] on textarea at bounding box center [318, 216] width 261 height 33
click at [315, 210] on textarea "LVM to check the status of the reaffirmation 111 Warren St" at bounding box center [318, 216] width 261 height 33
click at [209, 213] on textarea "LVM to check the status of the reaffirmation for 111 Warren St" at bounding box center [318, 216] width 261 height 33
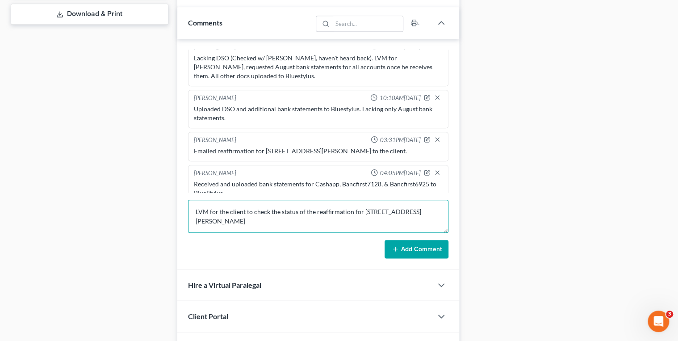
type textarea "LVM for the client to check the status of the reaffirmation for 111 Warren St"
click at [403, 246] on button "Add Comment" at bounding box center [416, 249] width 64 height 19
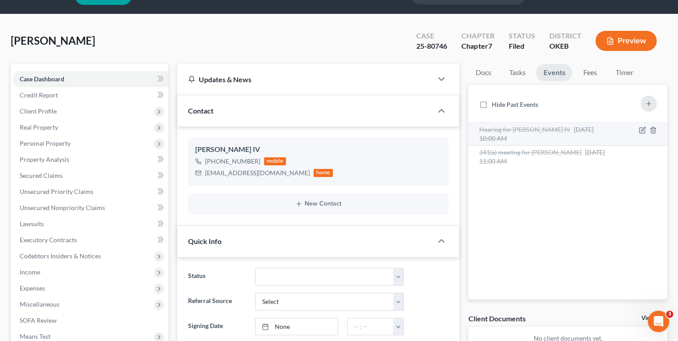
scroll to position [0, 0]
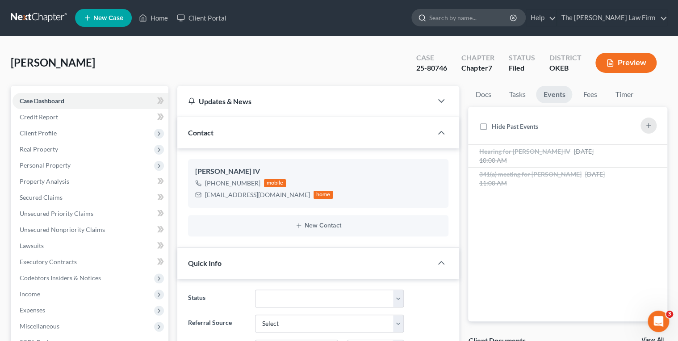
click at [489, 17] on input "search" at bounding box center [470, 17] width 82 height 17
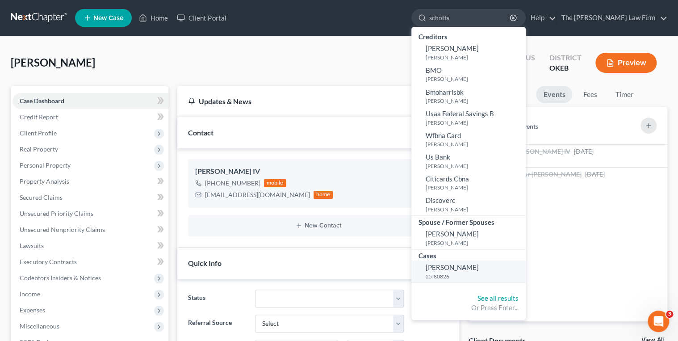
type input "schotts"
click at [479, 270] on span "[PERSON_NAME]" at bounding box center [452, 267] width 53 height 8
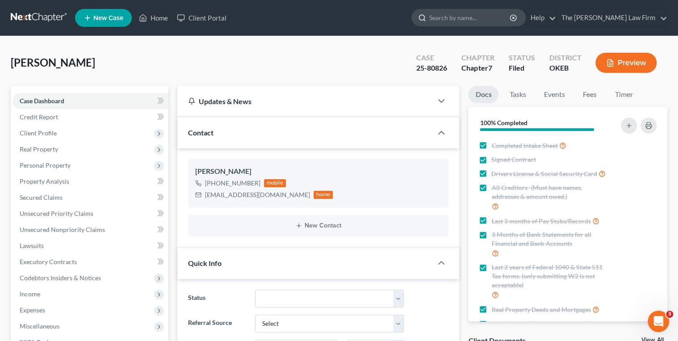
click at [476, 22] on input "search" at bounding box center [470, 17] width 82 height 17
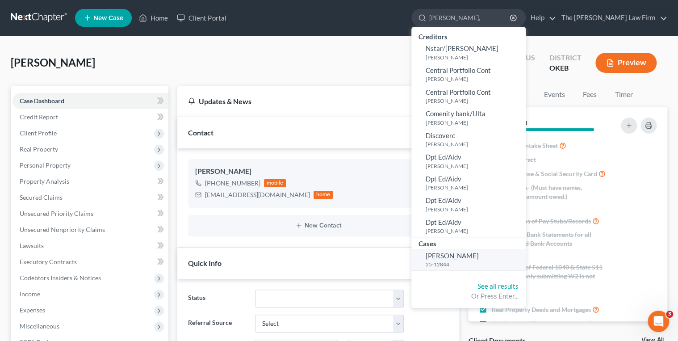
type input "Corbin,"
click at [495, 259] on link "Corbin, Kristina 25-12844" at bounding box center [468, 260] width 114 height 22
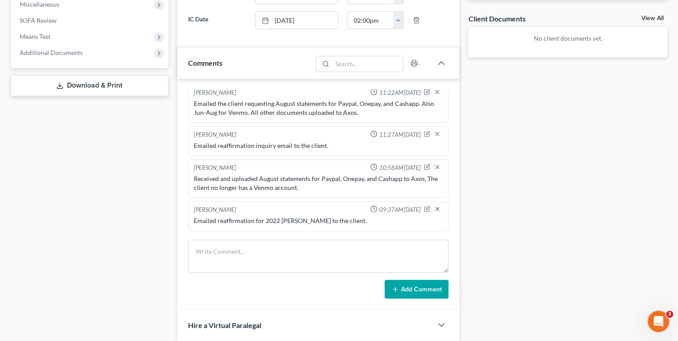
scroll to position [1031, 0]
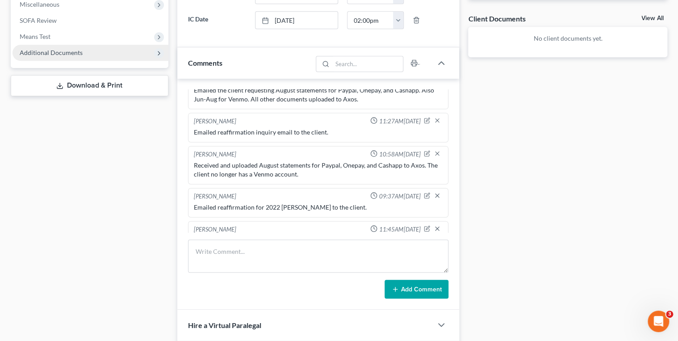
click at [73, 54] on span "Additional Documents" at bounding box center [51, 53] width 63 height 8
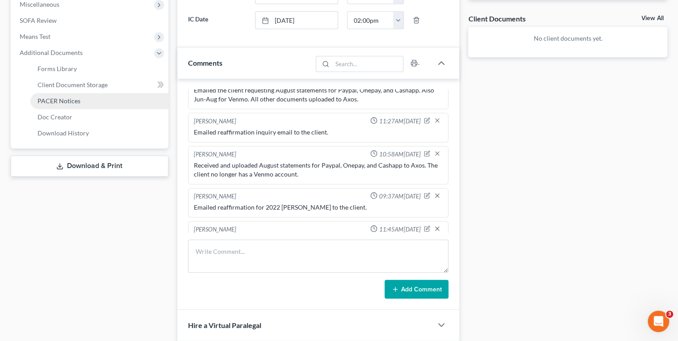
click at [52, 100] on span "PACER Notices" at bounding box center [59, 101] width 43 height 8
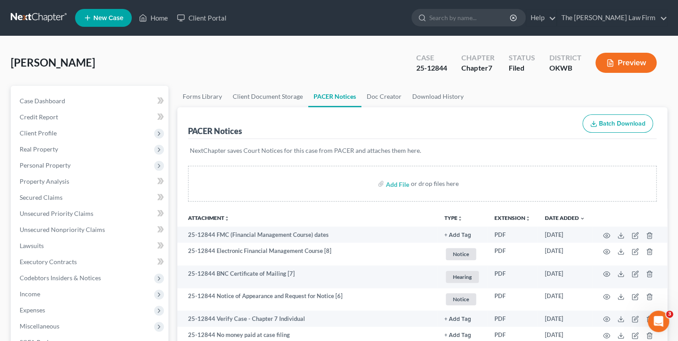
click at [423, 68] on div "25-12844" at bounding box center [431, 68] width 31 height 10
copy div "25-12844"
click at [54, 104] on span "Case Dashboard" at bounding box center [43, 101] width 46 height 8
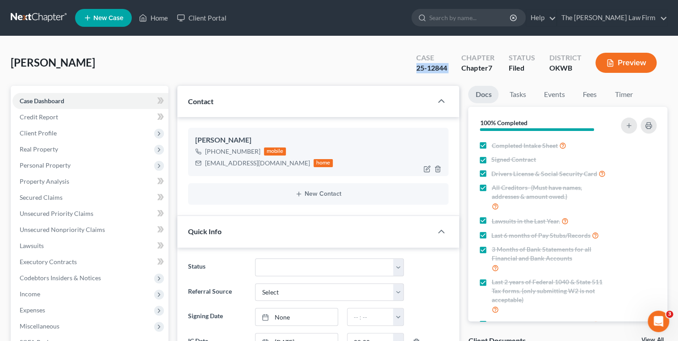
scroll to position [1066, 0]
click at [547, 96] on link "Events" at bounding box center [553, 94] width 35 height 17
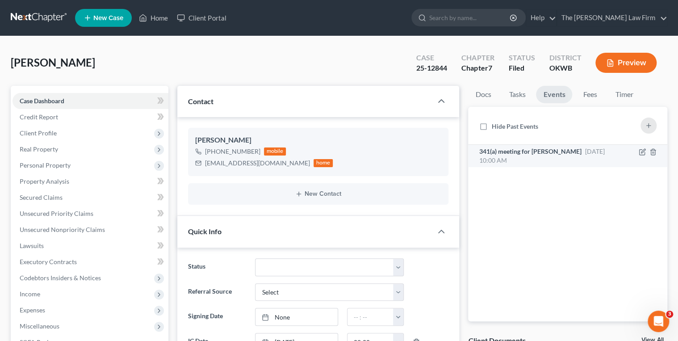
click at [559, 153] on span "341(a) meeting for [PERSON_NAME]" at bounding box center [530, 151] width 102 height 8
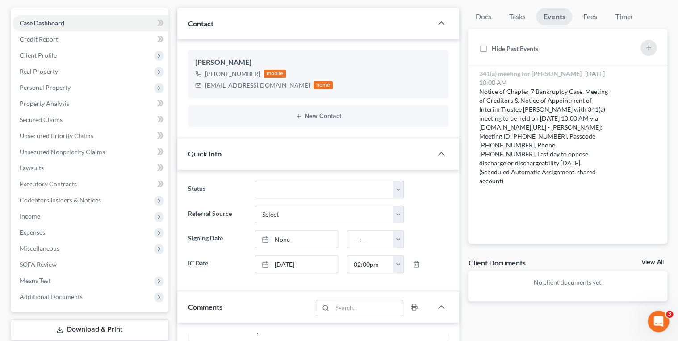
scroll to position [36, 0]
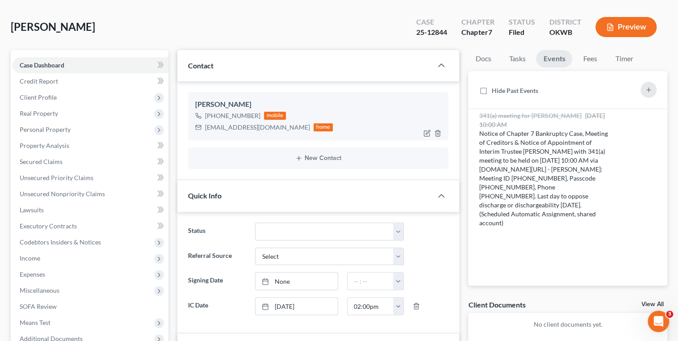
click at [221, 129] on div "kristinacorbin300@gmail.com" at bounding box center [257, 127] width 105 height 9
click at [221, 128] on div "kristinacorbin300@gmail.com" at bounding box center [257, 127] width 105 height 9
copy div "kristinacorbin300@gmail.com"
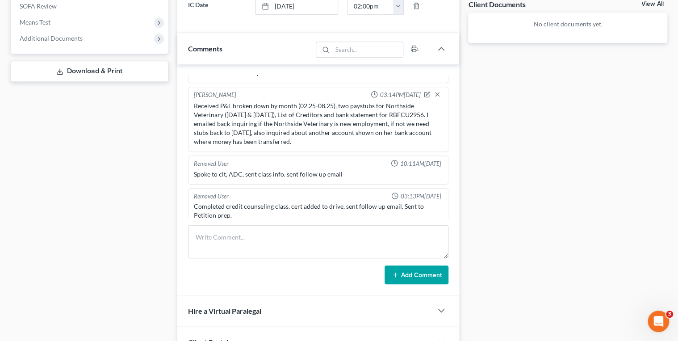
scroll to position [416, 0]
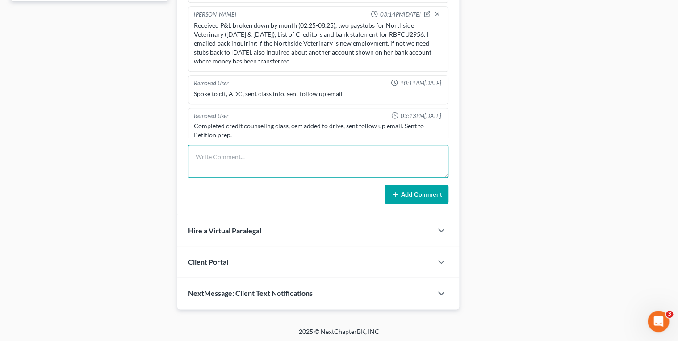
click at [326, 165] on textarea at bounding box center [318, 161] width 261 height 33
type textarea "LVM and emailed requesting September 2025 statements for RBFCU, Onepay, Paypal,…"
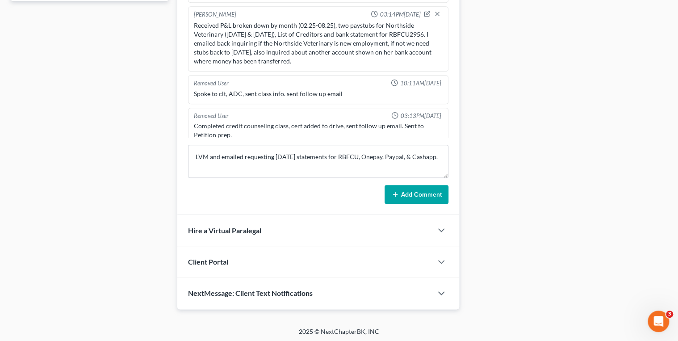
click at [398, 191] on icon at bounding box center [395, 194] width 7 height 7
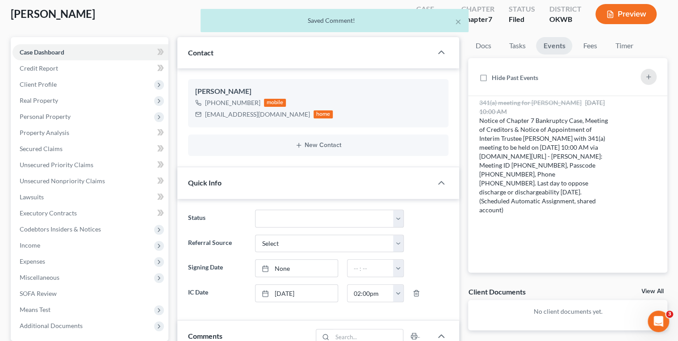
scroll to position [0, 0]
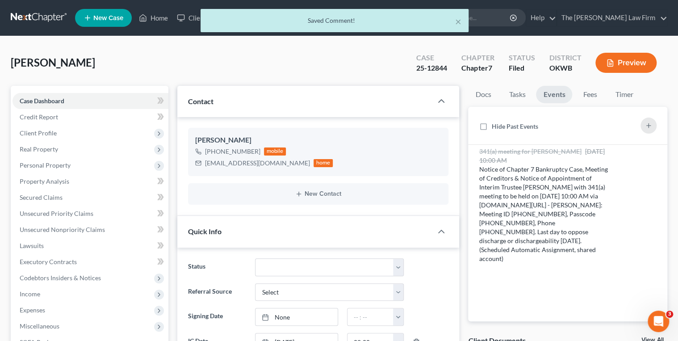
click at [488, 20] on div "× Saved Comment!" at bounding box center [335, 23] width 678 height 28
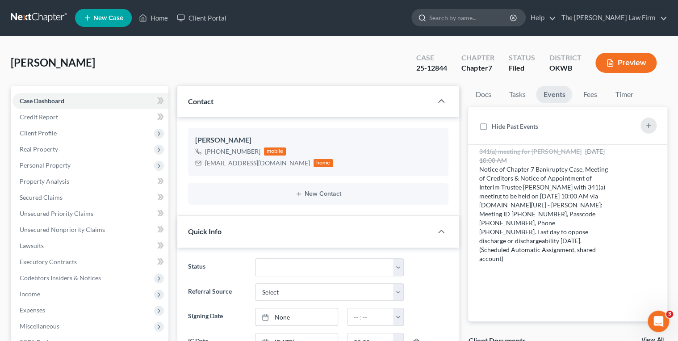
click at [468, 17] on input "search" at bounding box center [470, 17] width 82 height 17
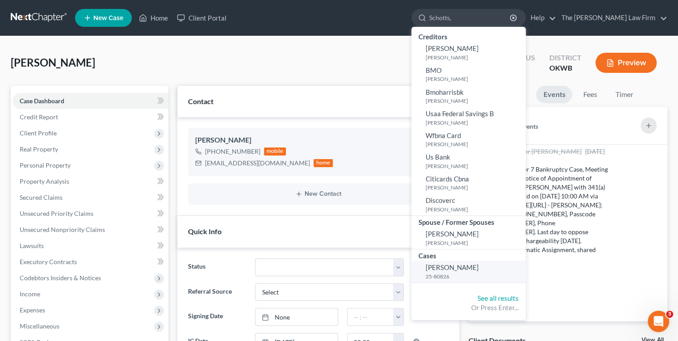
type input "Schotts,"
click at [479, 266] on span "[PERSON_NAME]" at bounding box center [452, 267] width 53 height 8
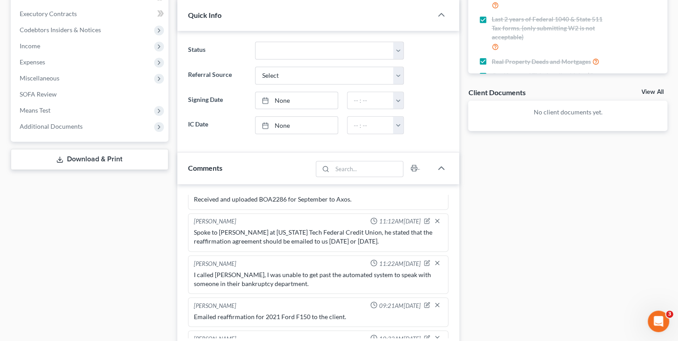
scroll to position [250, 0]
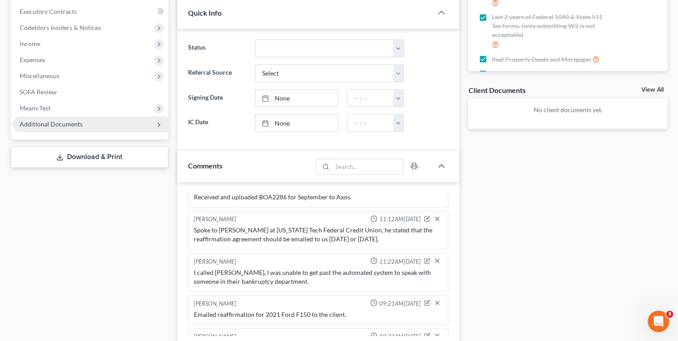
click at [112, 130] on span "Additional Documents" at bounding box center [91, 124] width 156 height 16
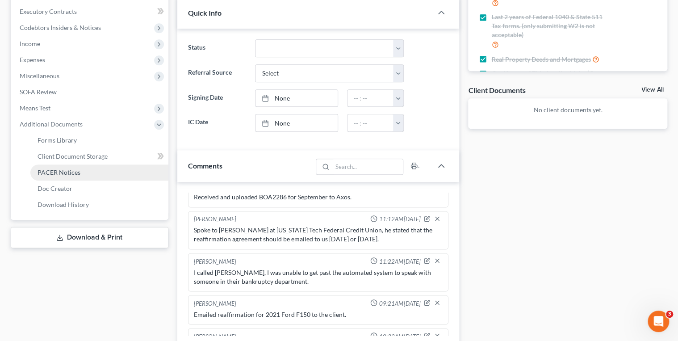
click at [93, 175] on link "PACER Notices" at bounding box center [99, 172] width 138 height 16
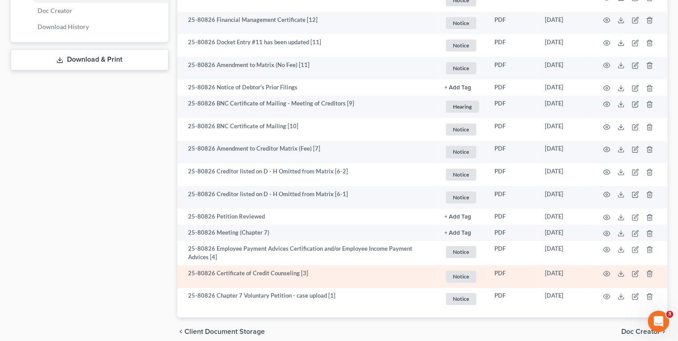
scroll to position [467, 0]
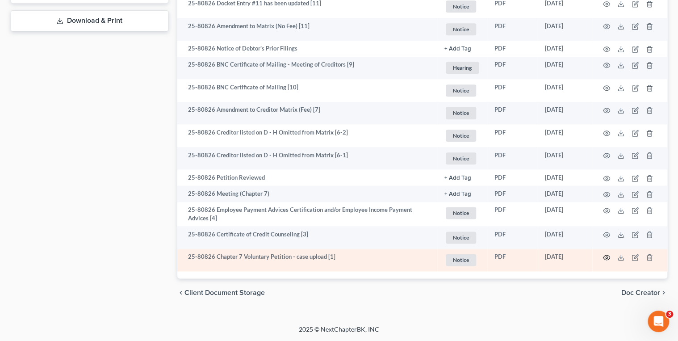
click at [606, 258] on circle "button" at bounding box center [607, 257] width 2 height 2
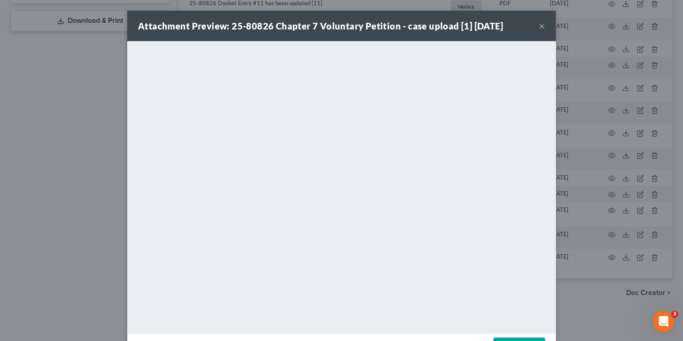
click at [539, 26] on button "×" at bounding box center [542, 26] width 6 height 11
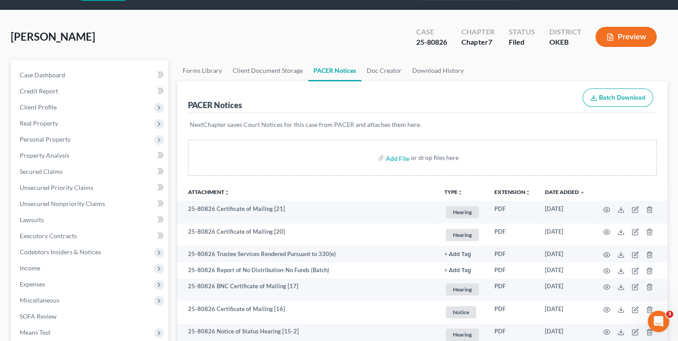
scroll to position [0, 0]
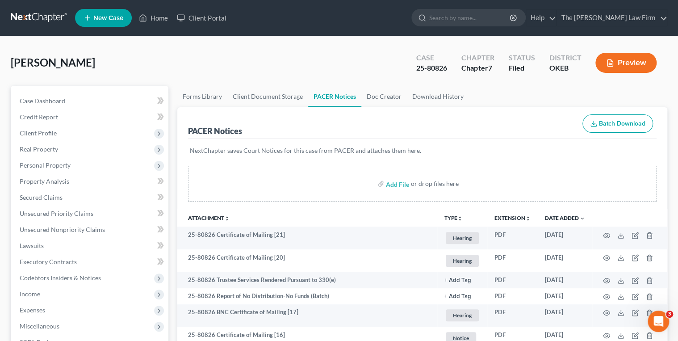
click at [61, 13] on link at bounding box center [39, 18] width 57 height 16
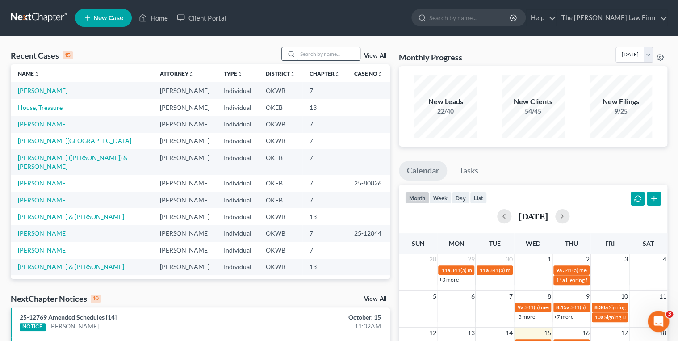
click at [314, 55] on input "search" at bounding box center [328, 53] width 63 height 13
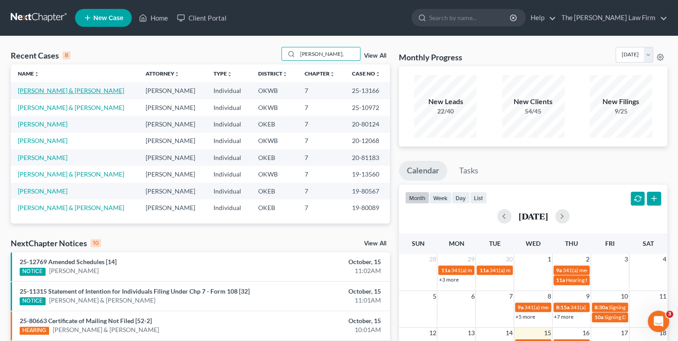
type input "Lewis,"
click at [62, 90] on link "[PERSON_NAME] & [PERSON_NAME]" at bounding box center [71, 91] width 106 height 8
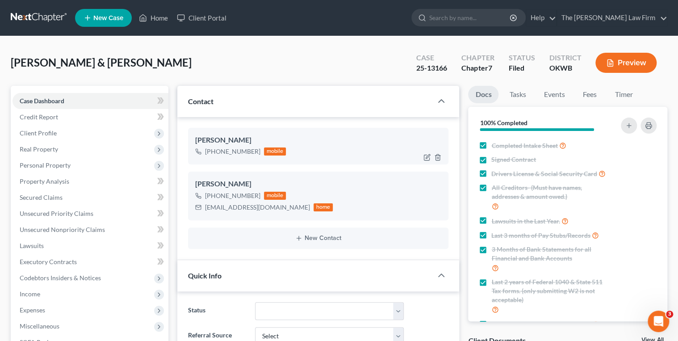
scroll to position [367, 0]
click at [548, 94] on link "Events" at bounding box center [553, 94] width 35 height 17
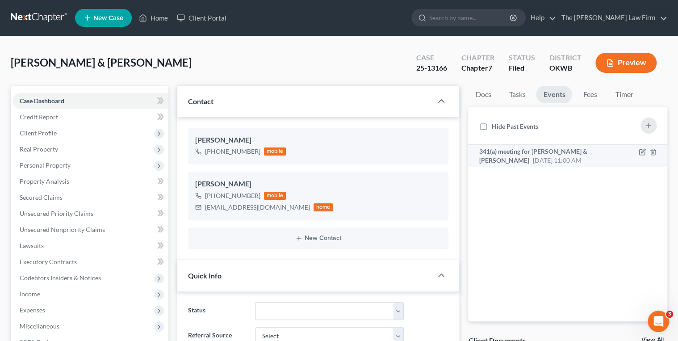
click at [554, 151] on span "341(a) meeting for Darren Lewis & Jenifer Lewis" at bounding box center [533, 155] width 108 height 17
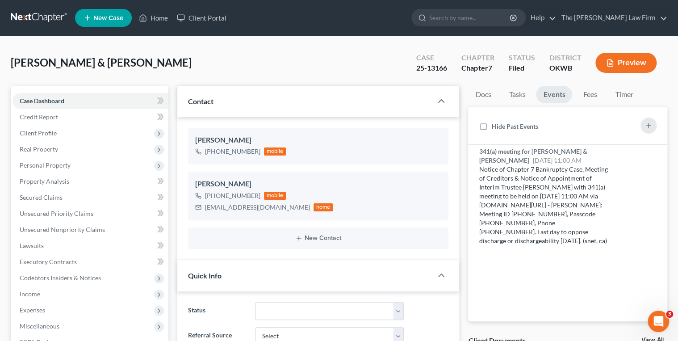
scroll to position [0, 0]
click at [422, 67] on div "25-13166" at bounding box center [431, 68] width 31 height 10
copy div "25-13166"
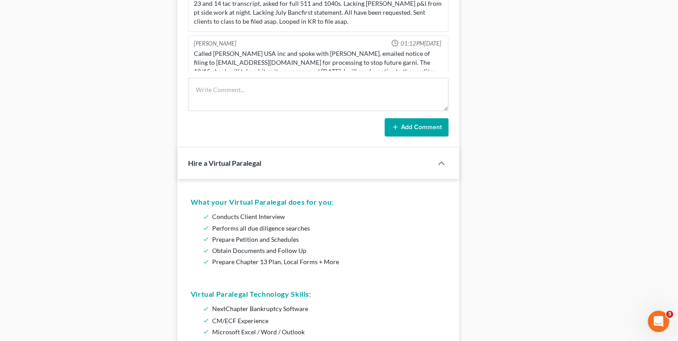
scroll to position [536, 0]
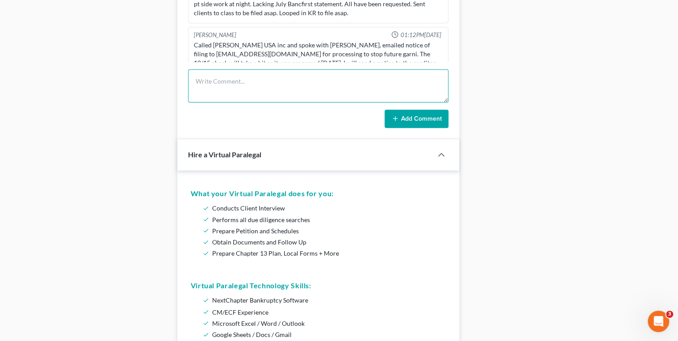
click at [232, 78] on textarea at bounding box center [318, 85] width 261 height 33
paste textarea "2023 Tax Return (1040): Pages 1 and 2 only. 2024 Tax Return (1040): Pages 1 and…"
click at [249, 79] on textarea "Emailed requesting 2023 Tax Return (1040): Pages 1 and 2 only. 2024 Tax Return …" at bounding box center [318, 85] width 261 height 33
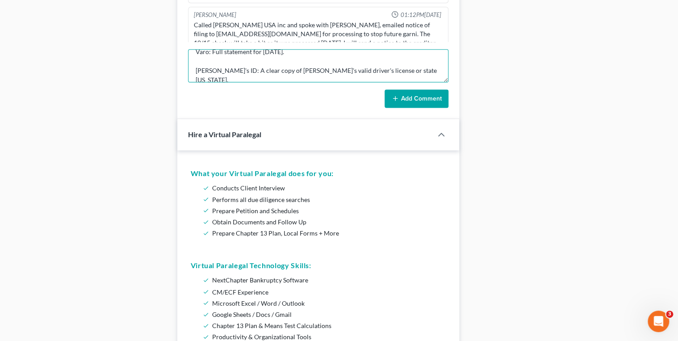
scroll to position [536, 0]
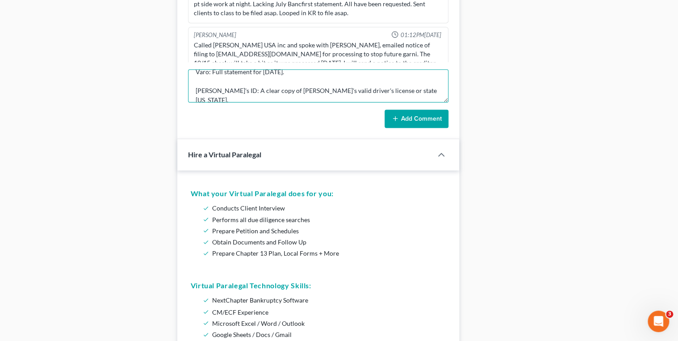
type textarea "Emailed requesting 2023 Tax Return (1040): Pages 1 and 2 only. 2024 Tax Return …"
click at [414, 118] on button "Add Comment" at bounding box center [416, 118] width 64 height 19
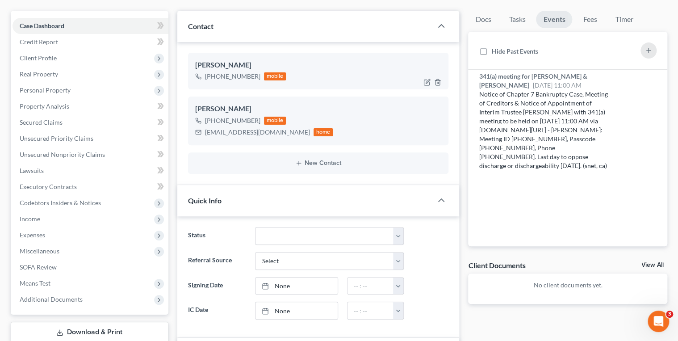
scroll to position [71, 0]
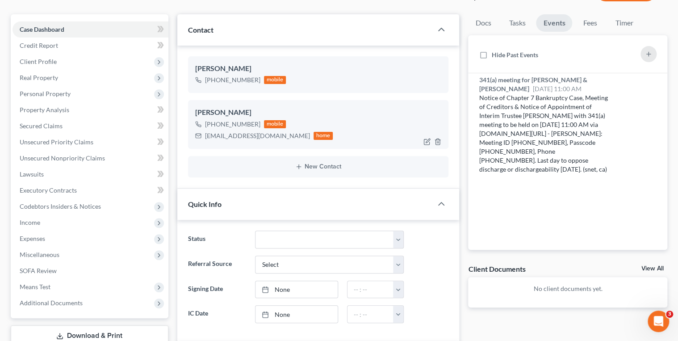
click at [228, 134] on div "lewisfamily0510@gmail.com" at bounding box center [257, 135] width 105 height 9
copy div "lewisfamily0510@gmail.com"
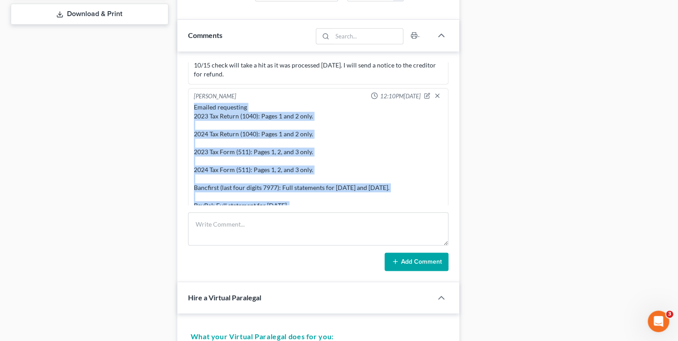
scroll to position [534, 0]
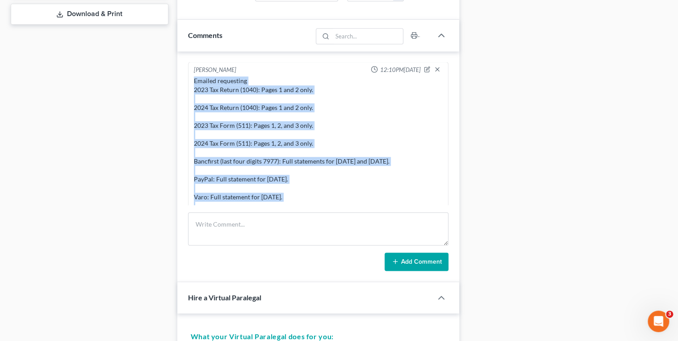
drag, startPoint x: 194, startPoint y: 98, endPoint x: 382, endPoint y: 198, distance: 212.6
click at [382, 198] on div "Emailed requesting 2023 Tax Return (1040): Pages 1 and 2 only. 2024 Tax Return …" at bounding box center [318, 152] width 253 height 155
copy div "Emailed requesting 2023 Tax Return (1040): Pages 1 and 2 only. 2024 Tax Return …"
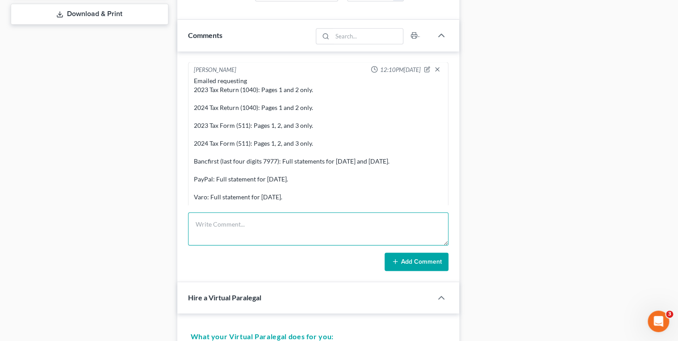
click at [240, 216] on textarea at bounding box center [318, 228] width 261 height 33
type textarea "All other docs uploaded to Axos."
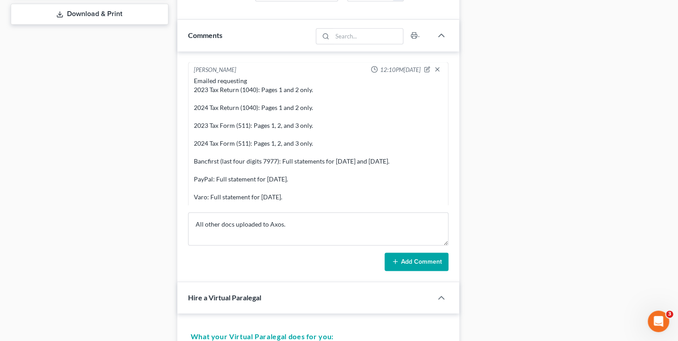
click at [382, 259] on div "Add Comment" at bounding box center [318, 261] width 261 height 19
click at [387, 259] on button "Add Comment" at bounding box center [416, 261] width 64 height 19
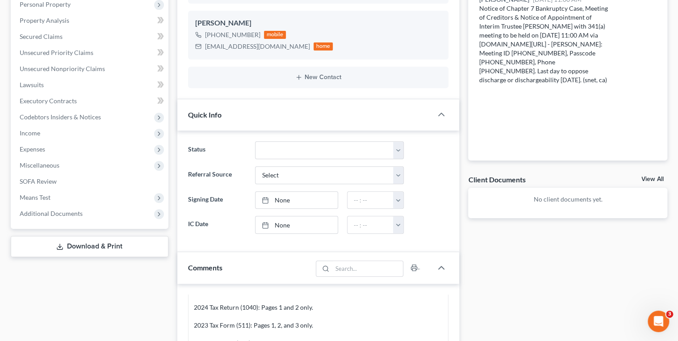
scroll to position [0, 0]
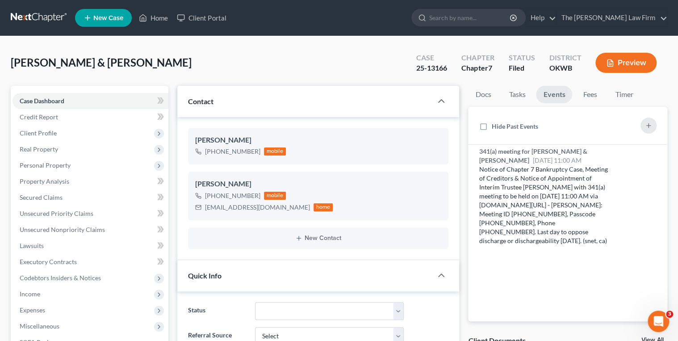
click at [430, 67] on div "25-13166" at bounding box center [431, 68] width 31 height 10
copy div "25-13166"
click at [41, 190] on link "Secured Claims" at bounding box center [91, 197] width 156 height 16
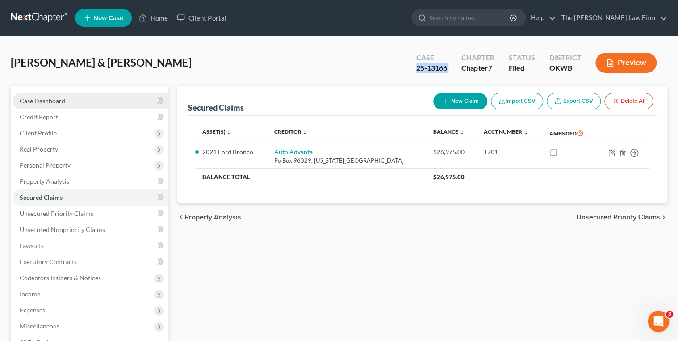
click at [99, 101] on link "Case Dashboard" at bounding box center [91, 101] width 156 height 16
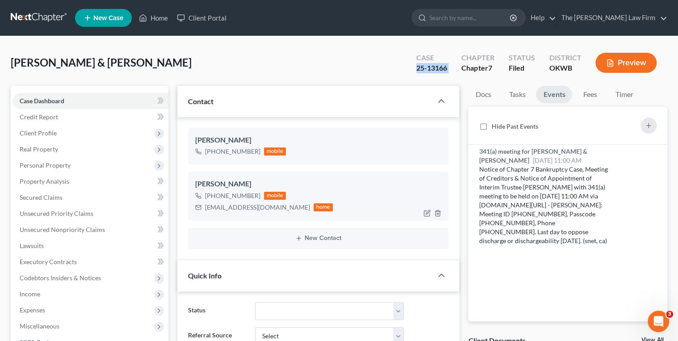
scroll to position [567, 0]
click at [221, 206] on div "lewisfamily0510@gmail.com" at bounding box center [257, 207] width 105 height 9
click at [267, 207] on div "lewisfamily0510@gmail.com" at bounding box center [257, 207] width 105 height 9
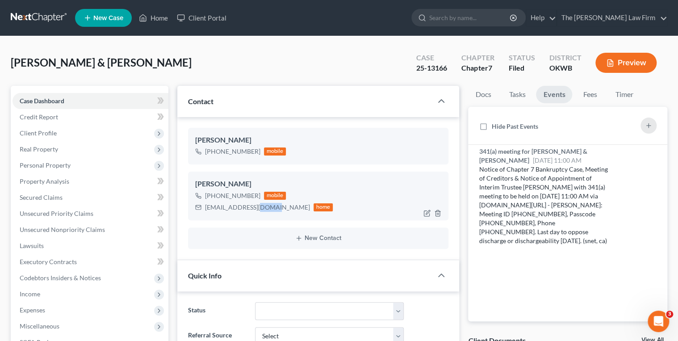
click at [267, 207] on div "lewisfamily0510@gmail.com" at bounding box center [257, 207] width 105 height 9
copy div "lewisfamily0510@gmail.com"
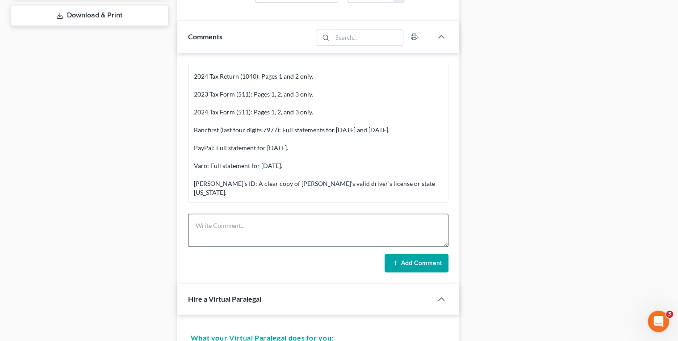
scroll to position [393, 0]
click at [270, 222] on textarea at bounding box center [318, 228] width 261 height 33
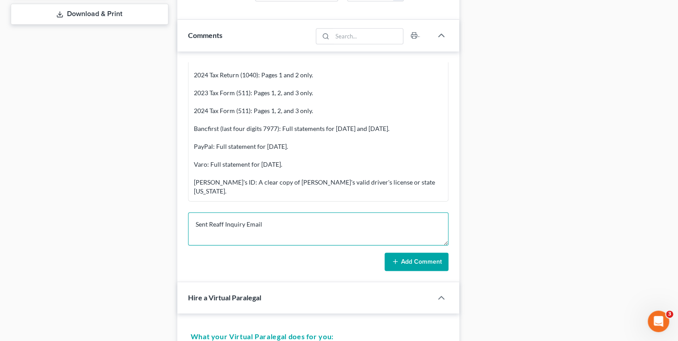
type textarea "Sent Reaff Inquiry Email"
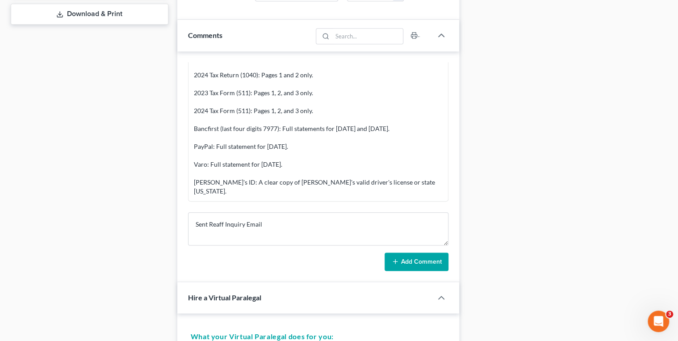
click at [400, 263] on button "Add Comment" at bounding box center [416, 261] width 64 height 19
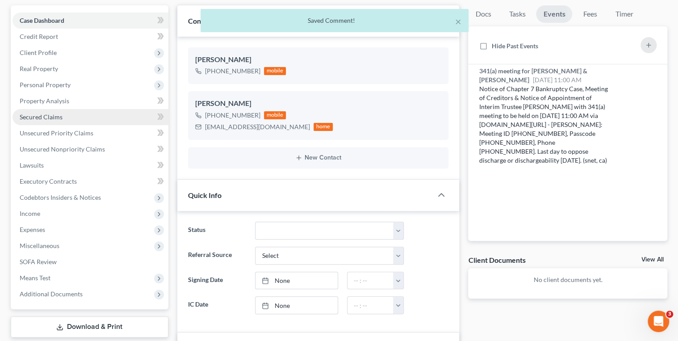
scroll to position [36, 0]
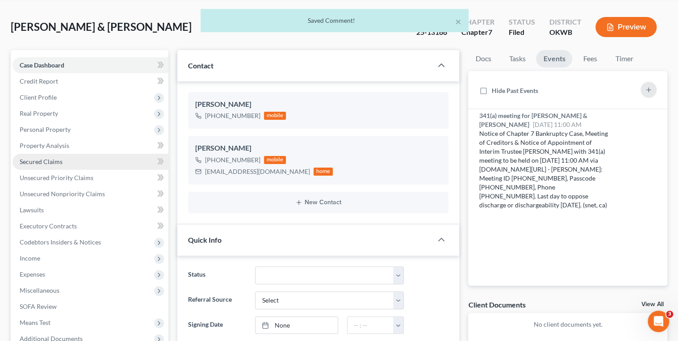
click at [36, 158] on span "Secured Claims" at bounding box center [41, 162] width 43 height 8
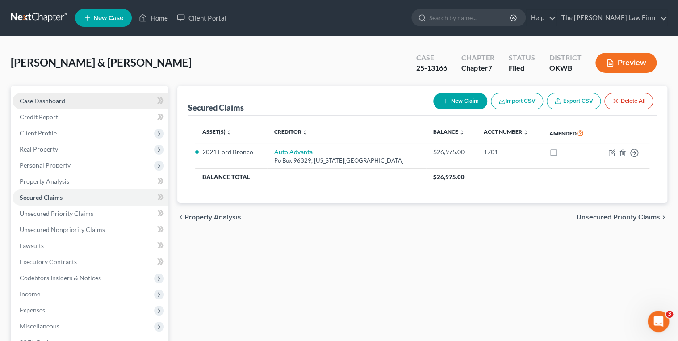
click at [75, 96] on link "Case Dashboard" at bounding box center [91, 101] width 156 height 16
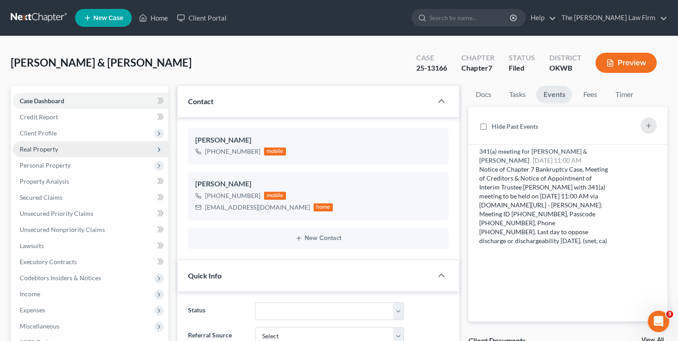
scroll to position [600, 0]
click at [31, 17] on link at bounding box center [39, 18] width 57 height 16
